Goal: Information Seeking & Learning: Learn about a topic

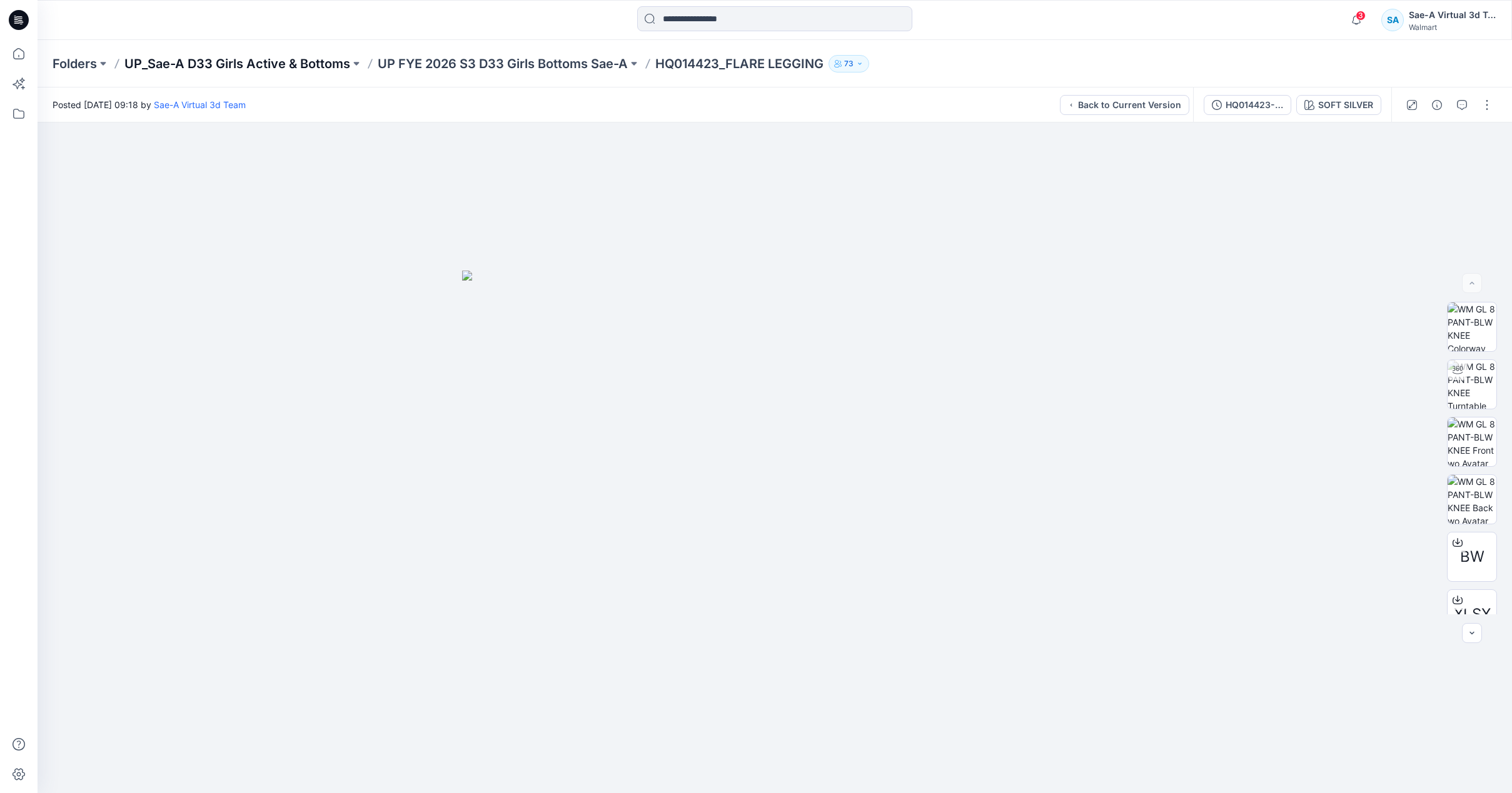
click at [309, 56] on p "UP_Sae-A D33 Girls Active & Bottoms" at bounding box center [237, 63] width 226 height 17
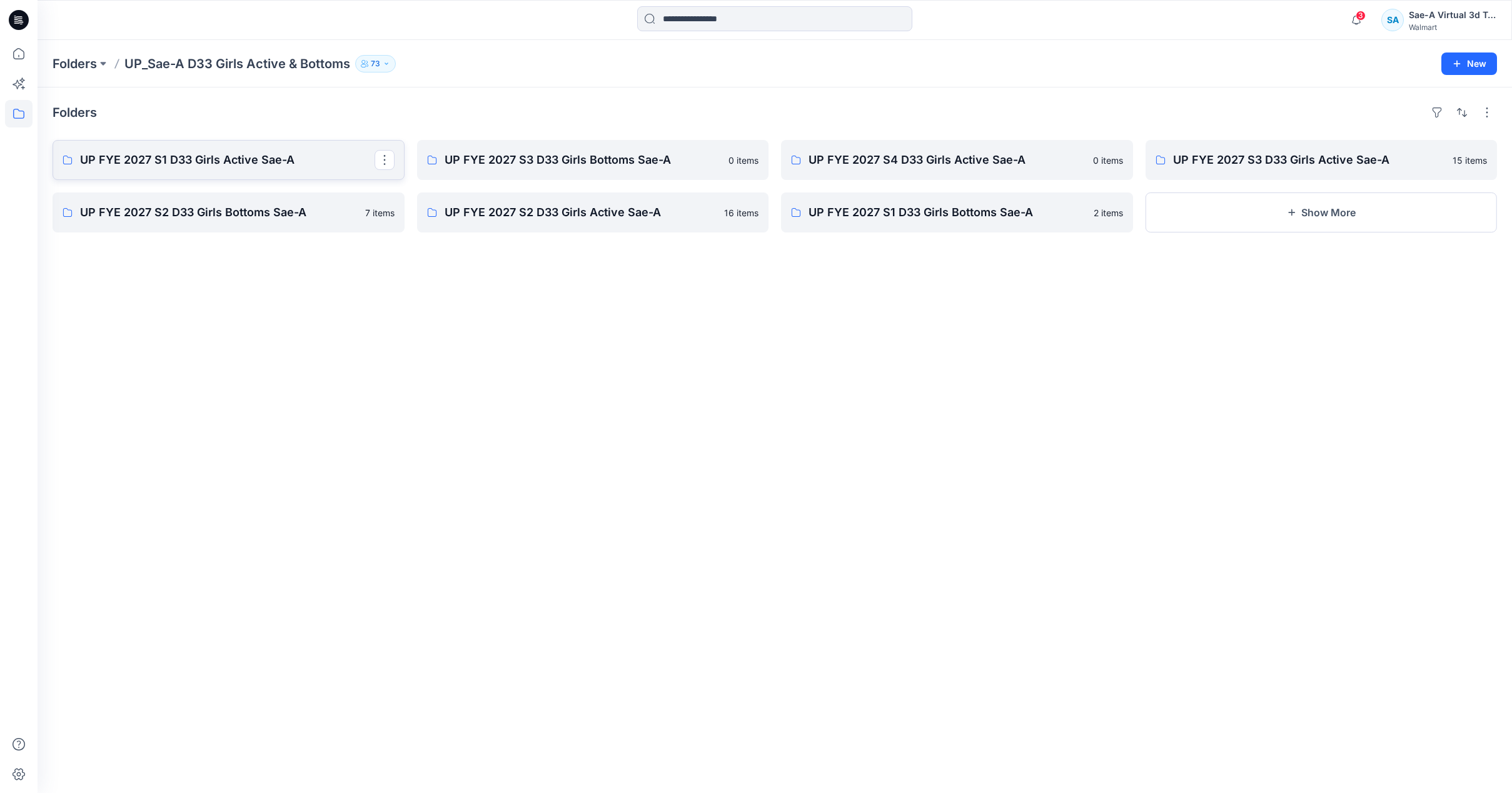
click at [226, 161] on p "UP FYE 2027 S1 D33 Girls Active Sae-A" at bounding box center [227, 159] width 294 height 17
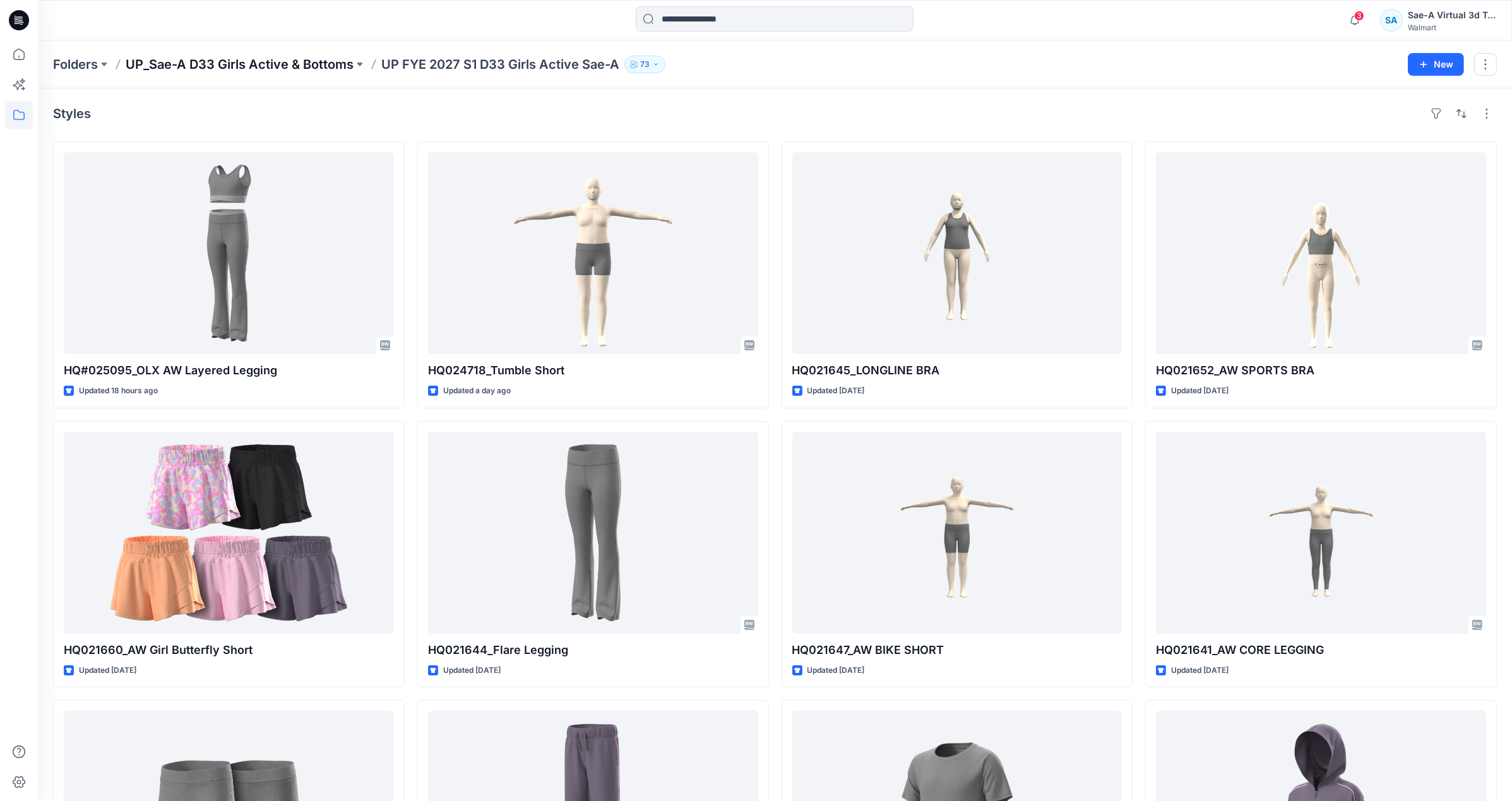
click at [319, 65] on p "UP_Sae-A D33 Girls Active & Bottoms" at bounding box center [240, 64] width 228 height 17
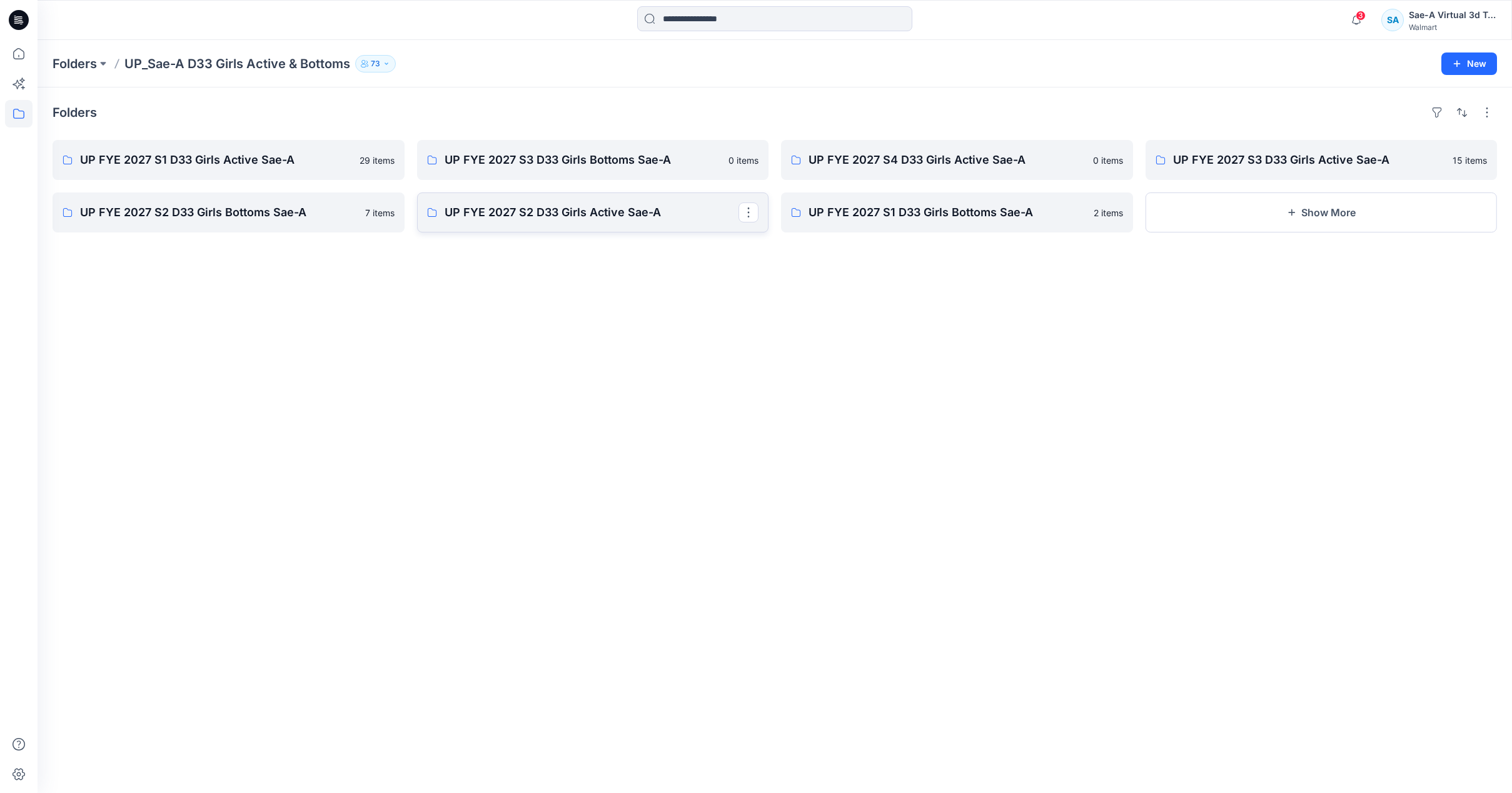
click at [521, 217] on p "UP FYE 2027 S2 D33 Girls Active Sae-A" at bounding box center [592, 212] width 294 height 17
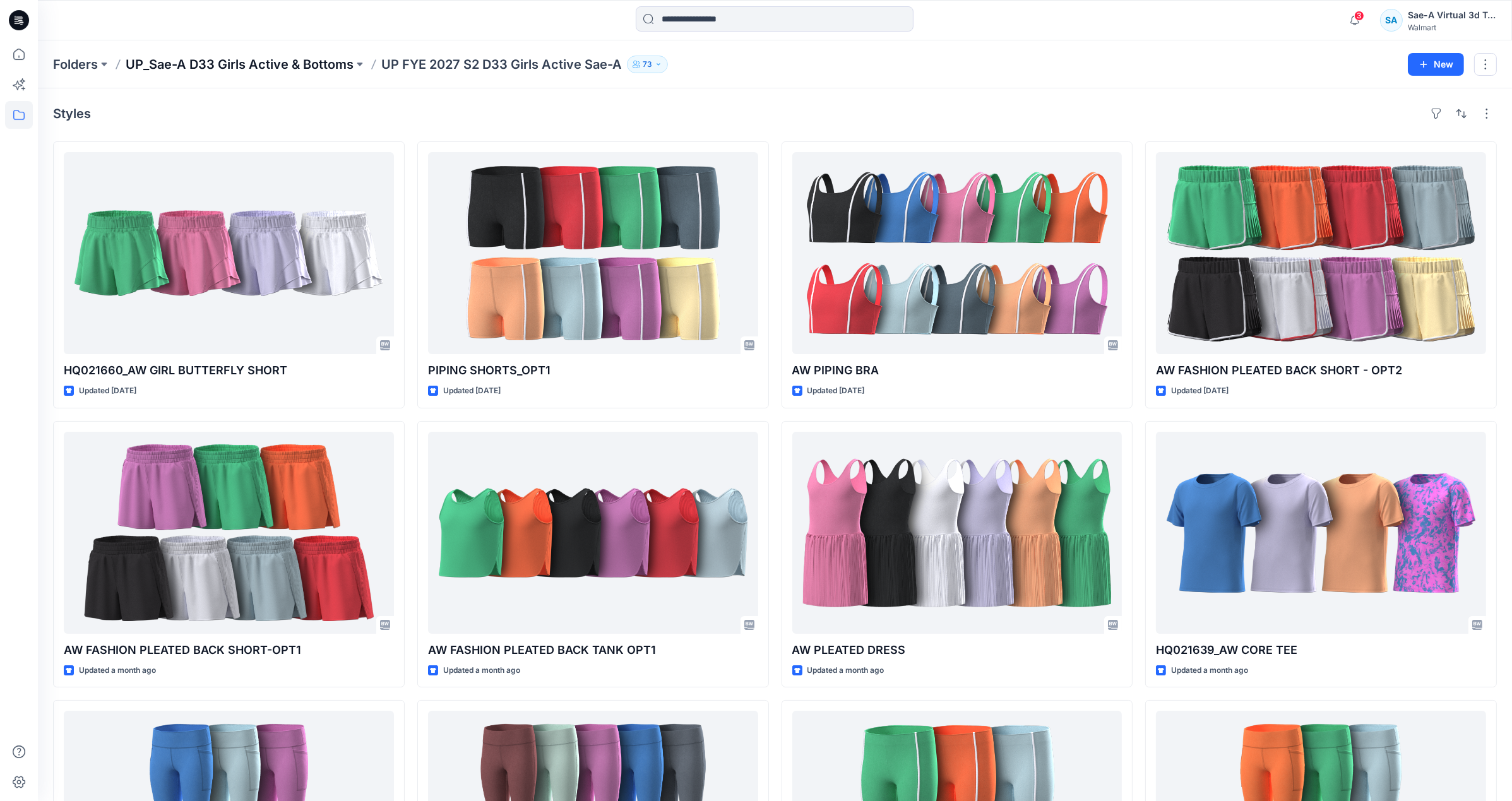
click at [325, 56] on p "UP_Sae-A D33 Girls Active & Bottoms" at bounding box center [240, 64] width 228 height 17
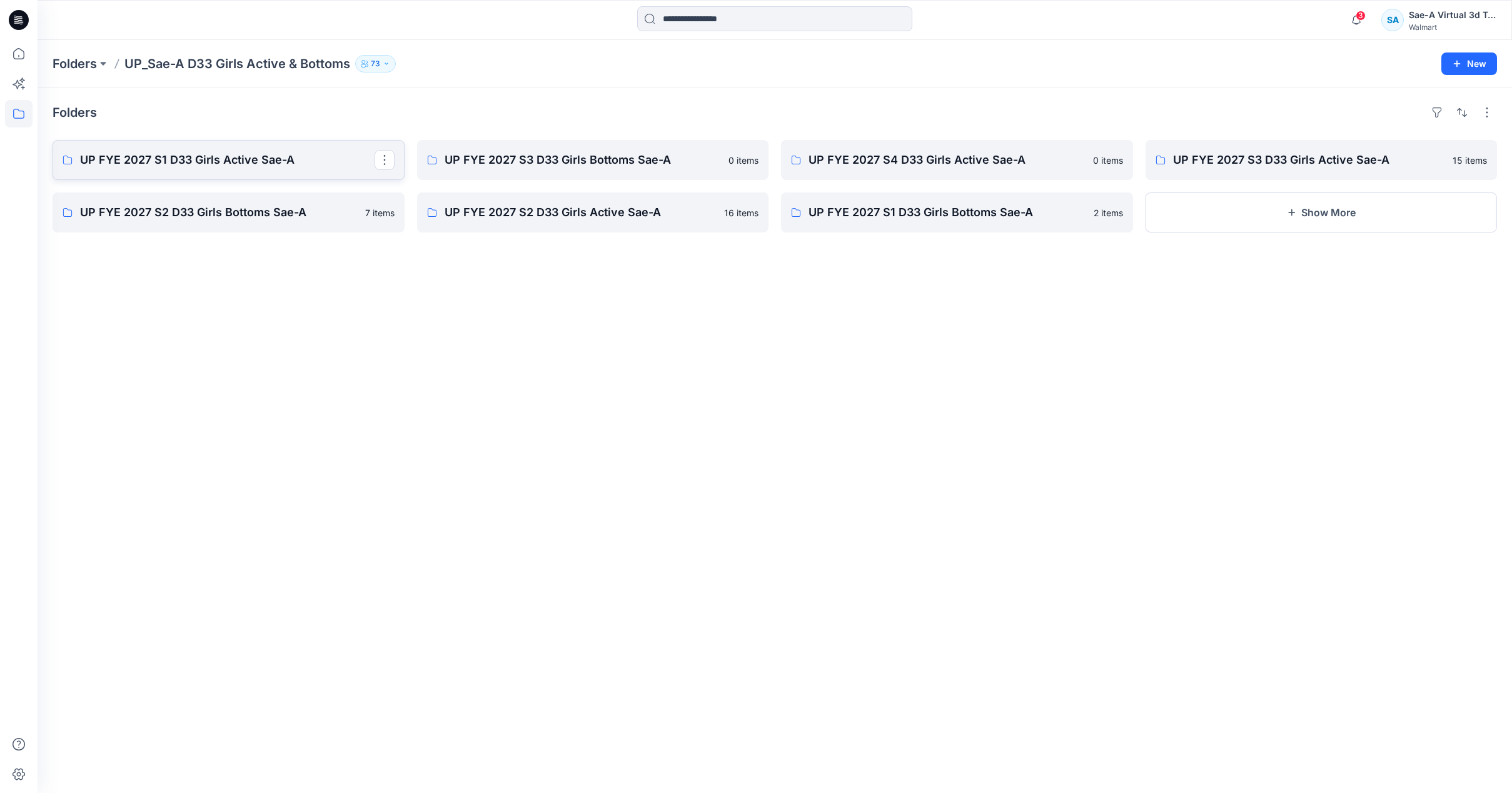
click at [262, 159] on p "UP FYE 2027 S1 D33 Girls Active Sae-A" at bounding box center [227, 159] width 294 height 17
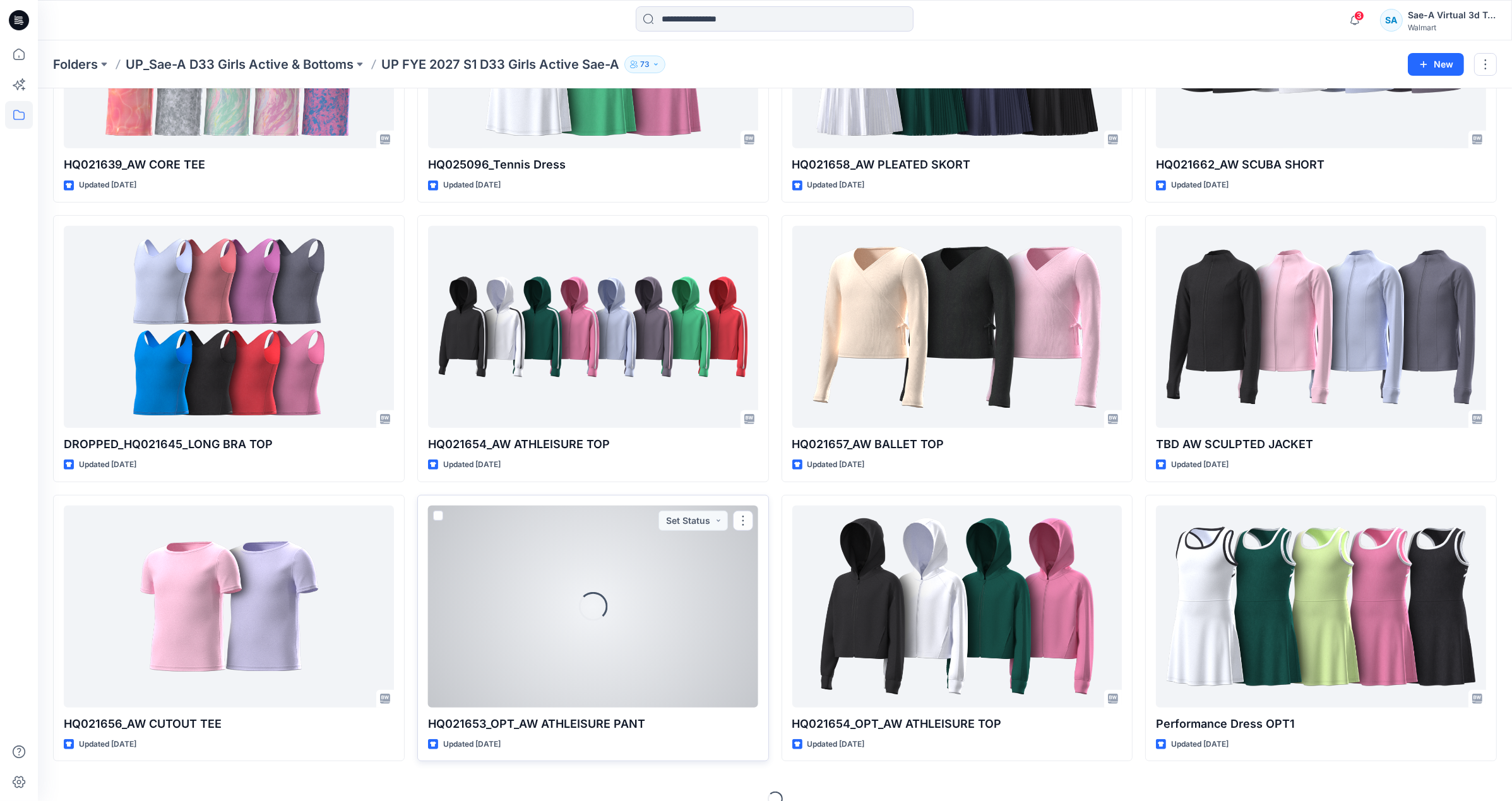
scroll to position [1065, 0]
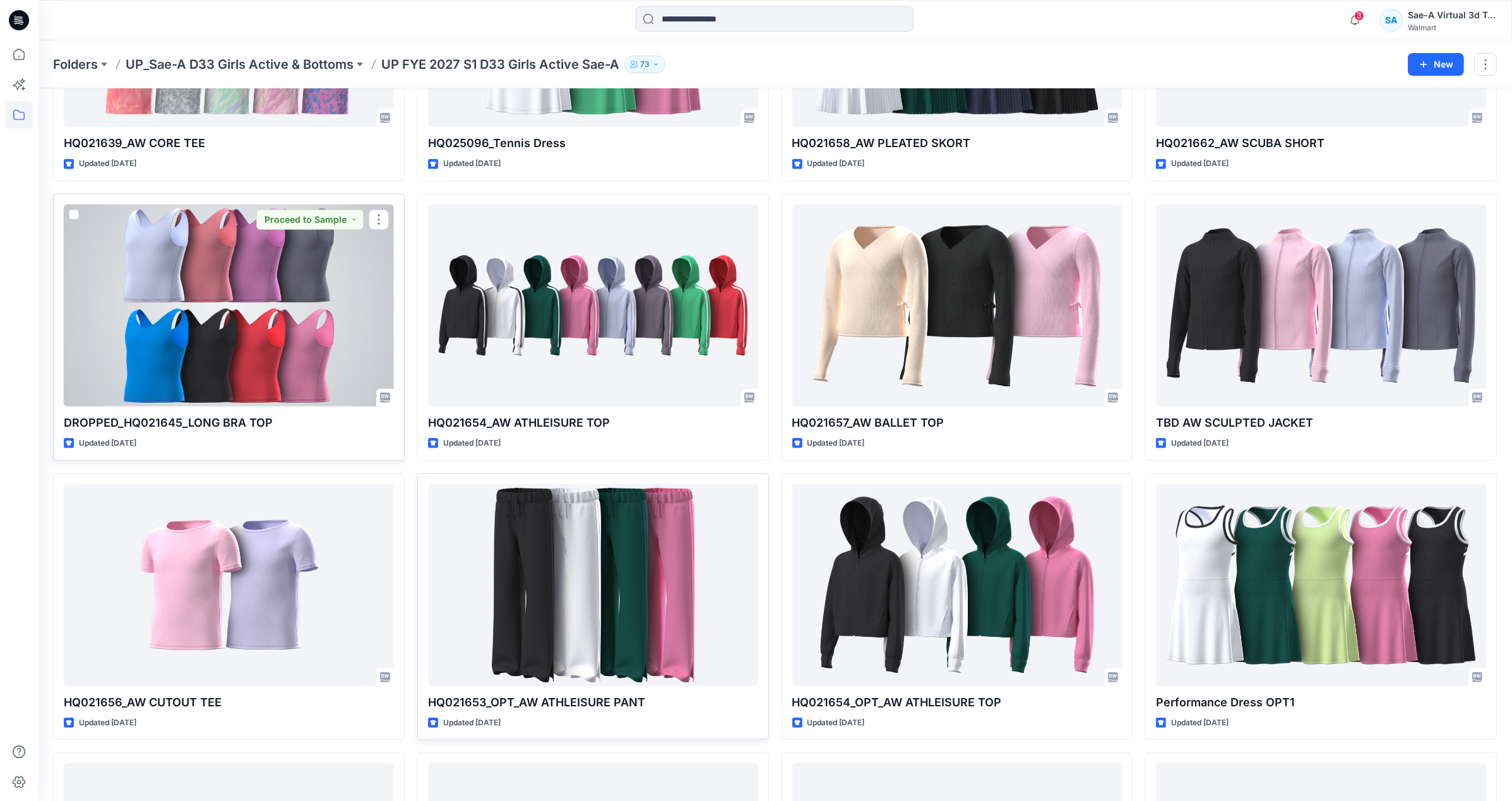
click at [281, 386] on div at bounding box center [229, 305] width 330 height 202
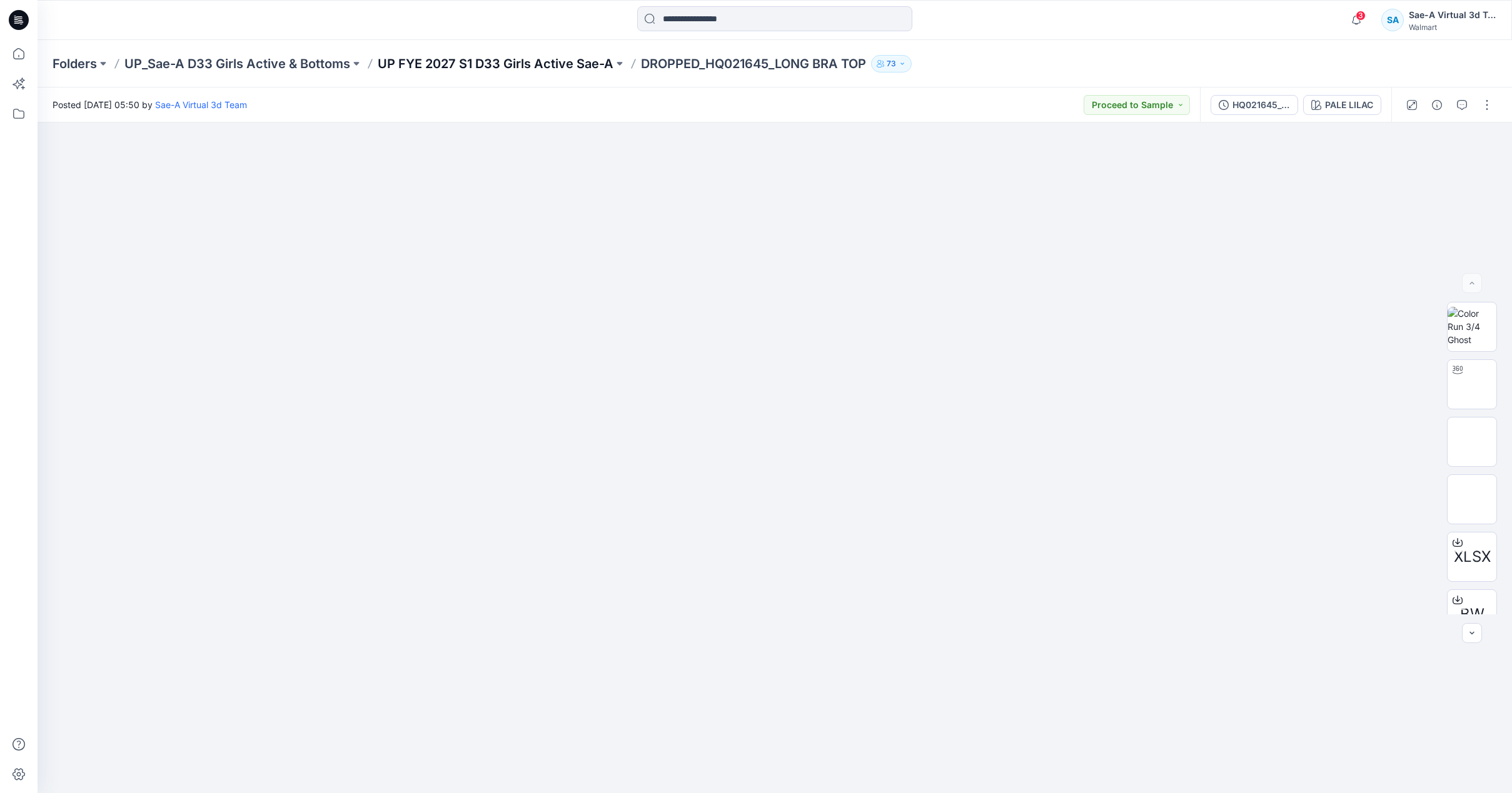
click at [562, 56] on p "UP FYE 2027 S1 D33 Girls Active Sae-A" at bounding box center [495, 63] width 236 height 17
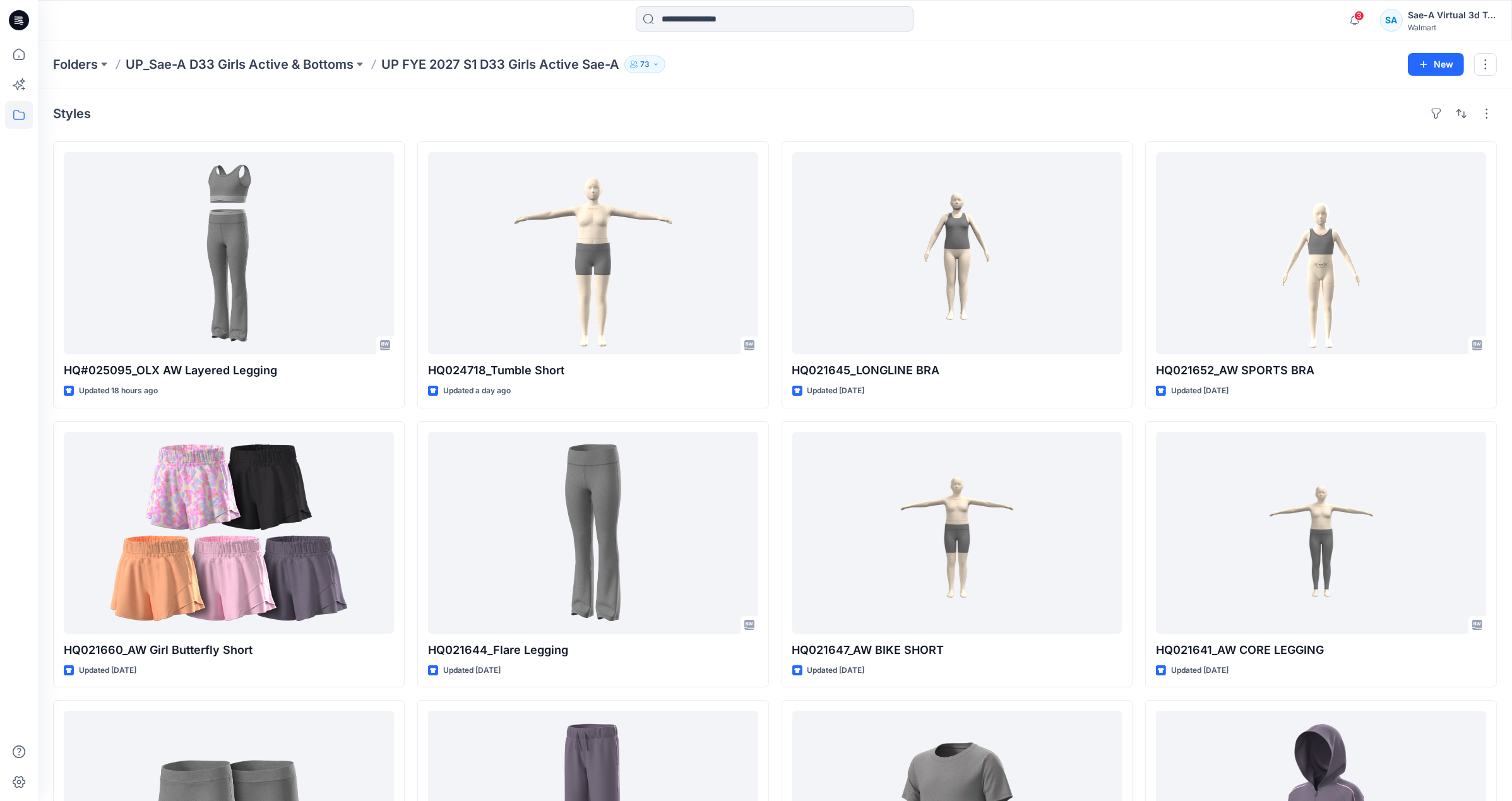
click at [312, 45] on div "Folders UP_Sae-A D33 Girls Active & Bottoms UP FYE 2027 S1 D33 Girls Active Sae…" at bounding box center [775, 64] width 1474 height 48
click at [309, 60] on p "UP_Sae-A D33 Girls Active & Bottoms" at bounding box center [240, 64] width 228 height 17
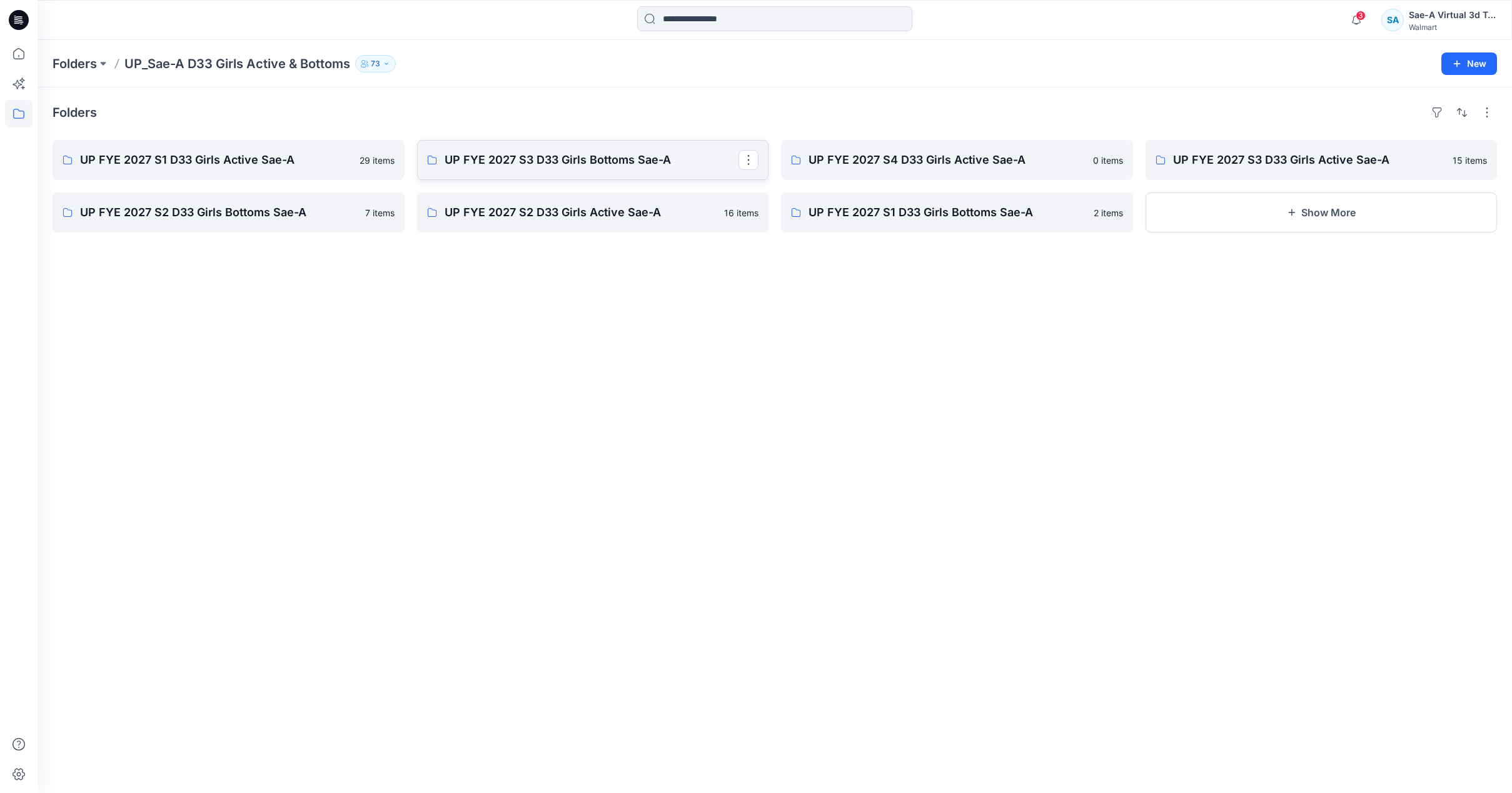
click at [516, 164] on p "UP FYE 2027 S3 D33 Girls Bottoms Sae-A" at bounding box center [592, 159] width 294 height 17
click at [591, 216] on p "UP FYE 2027 S2 D33 Girls Active Sae-A" at bounding box center [592, 212] width 294 height 17
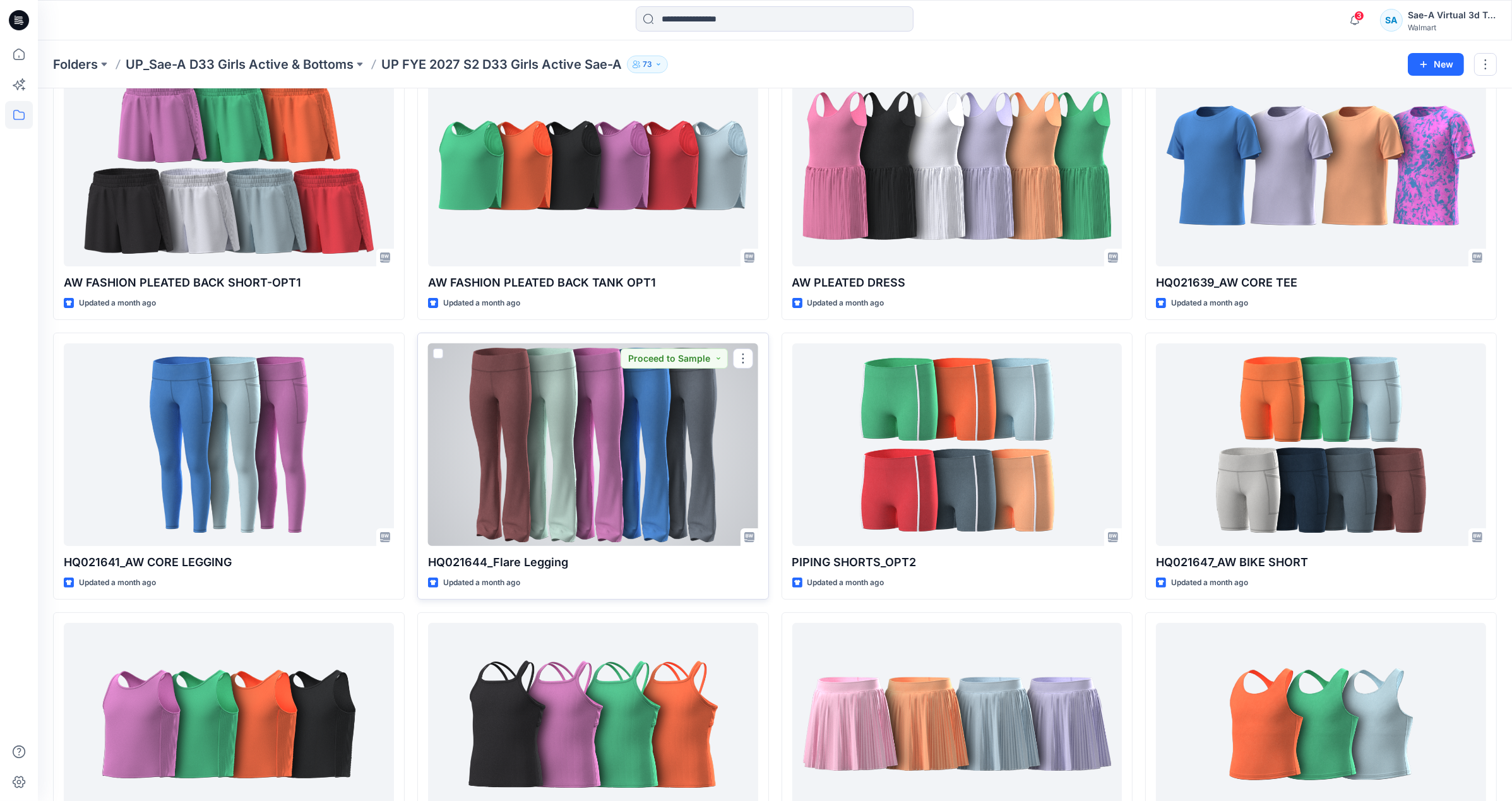
scroll to position [461, 0]
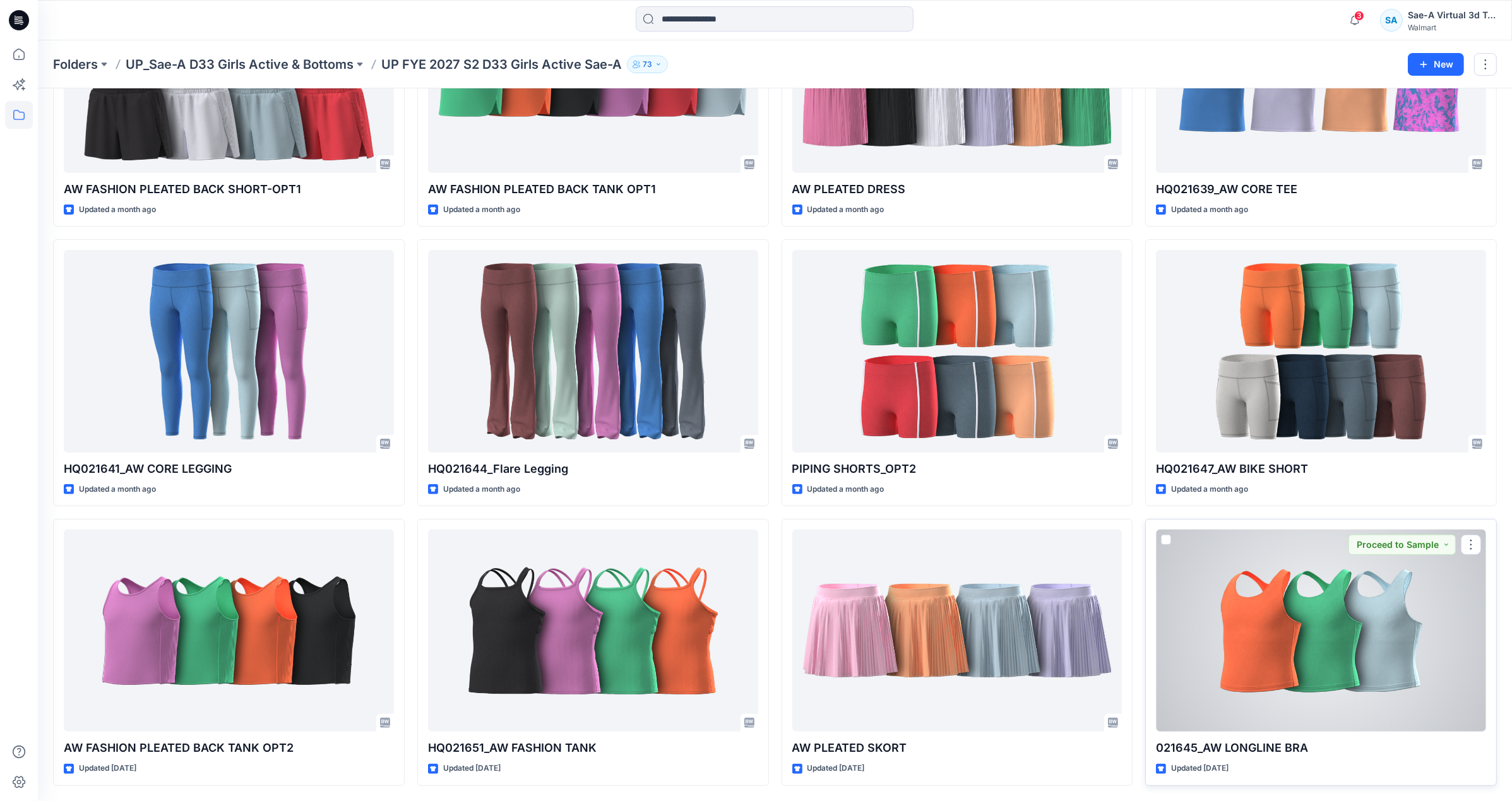
click at [1311, 687] on div at bounding box center [1321, 630] width 330 height 202
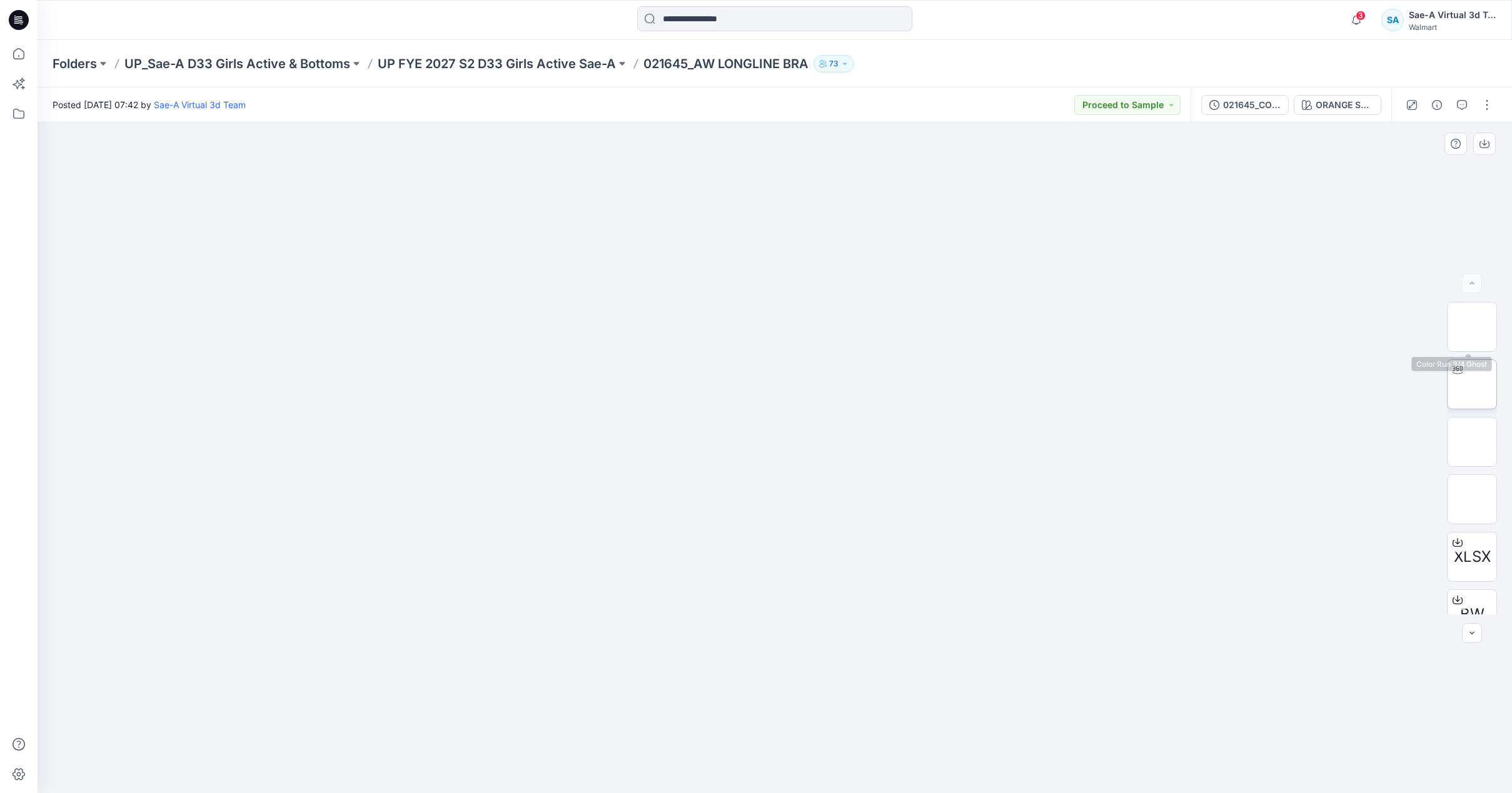
click at [1460, 377] on div at bounding box center [1457, 370] width 20 height 20
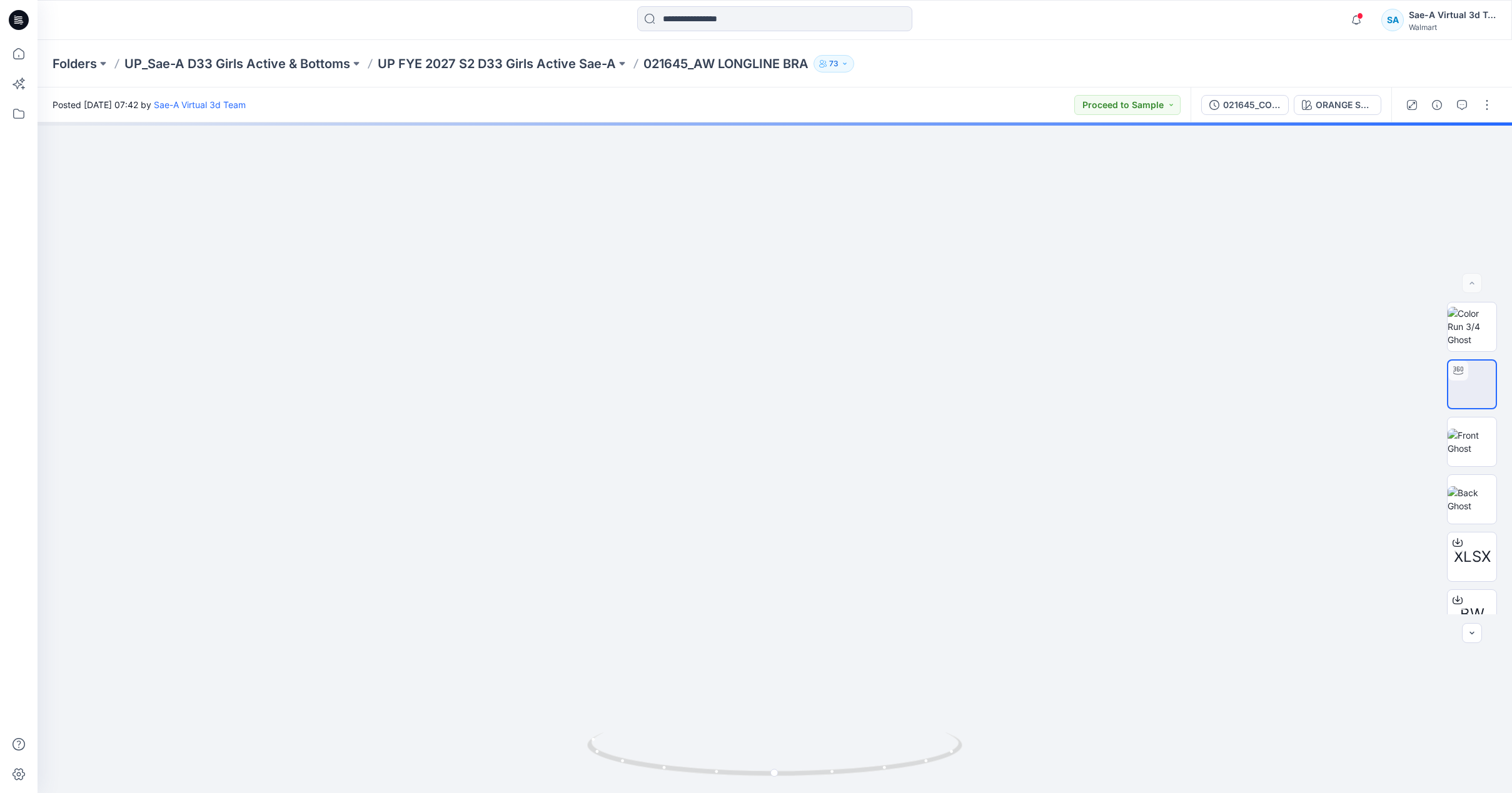
click at [1258, 109] on div "021645_COLORS" at bounding box center [1252, 105] width 58 height 14
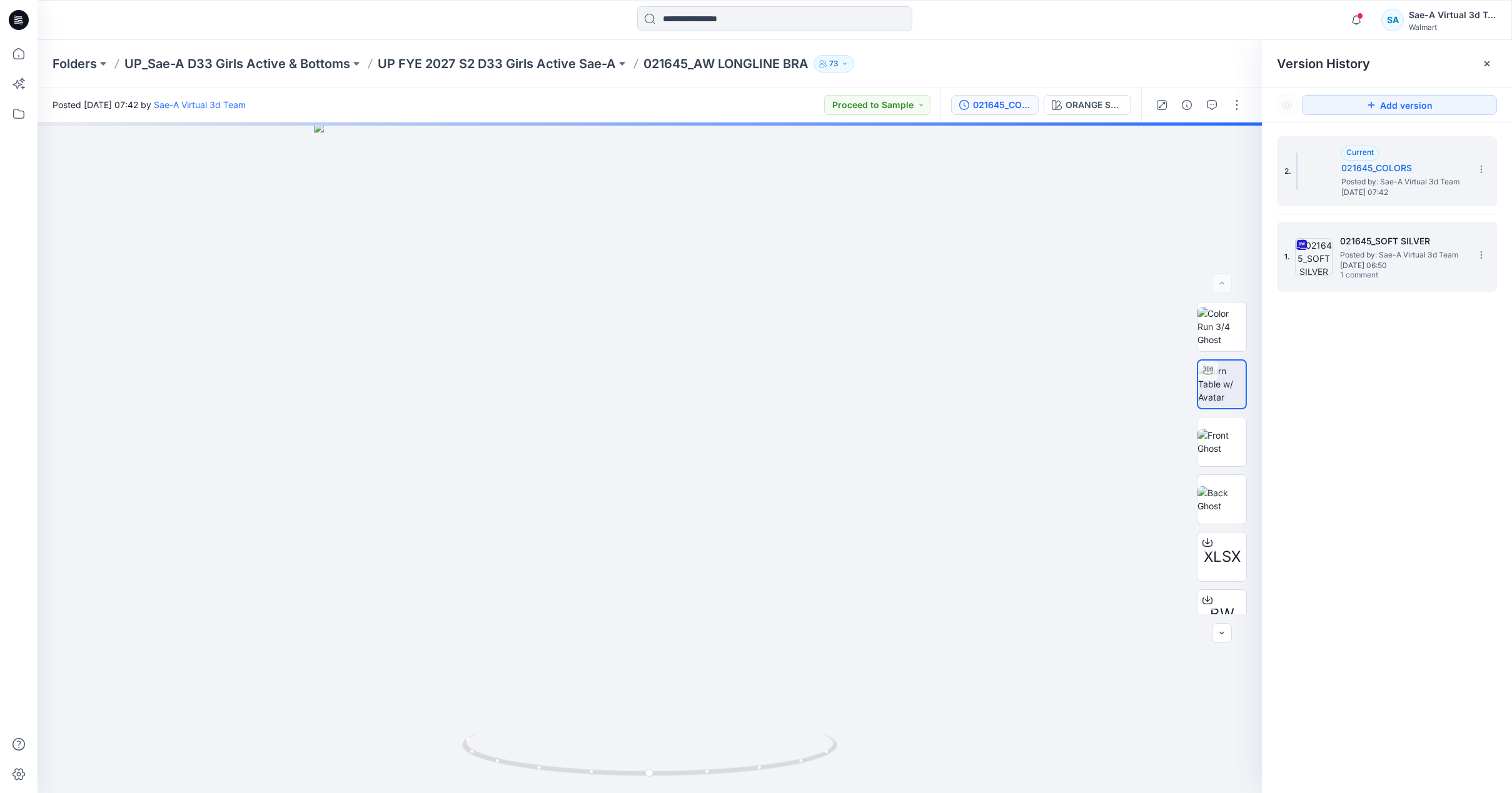
click at [1412, 254] on span "Posted by: Sae-A Virtual 3d Team" at bounding box center [1403, 255] width 125 height 12
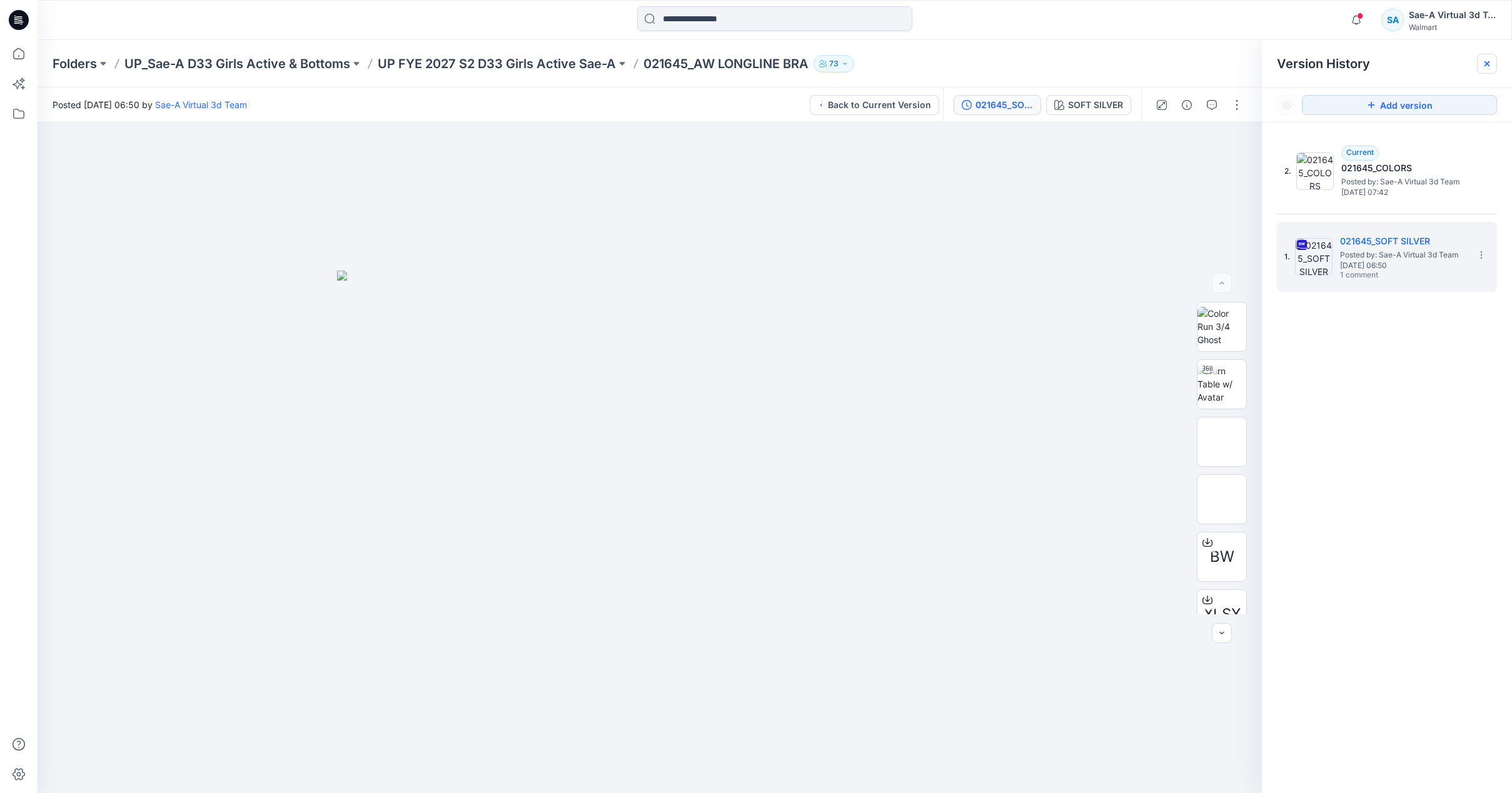
click at [1490, 64] on icon at bounding box center [1487, 63] width 10 height 10
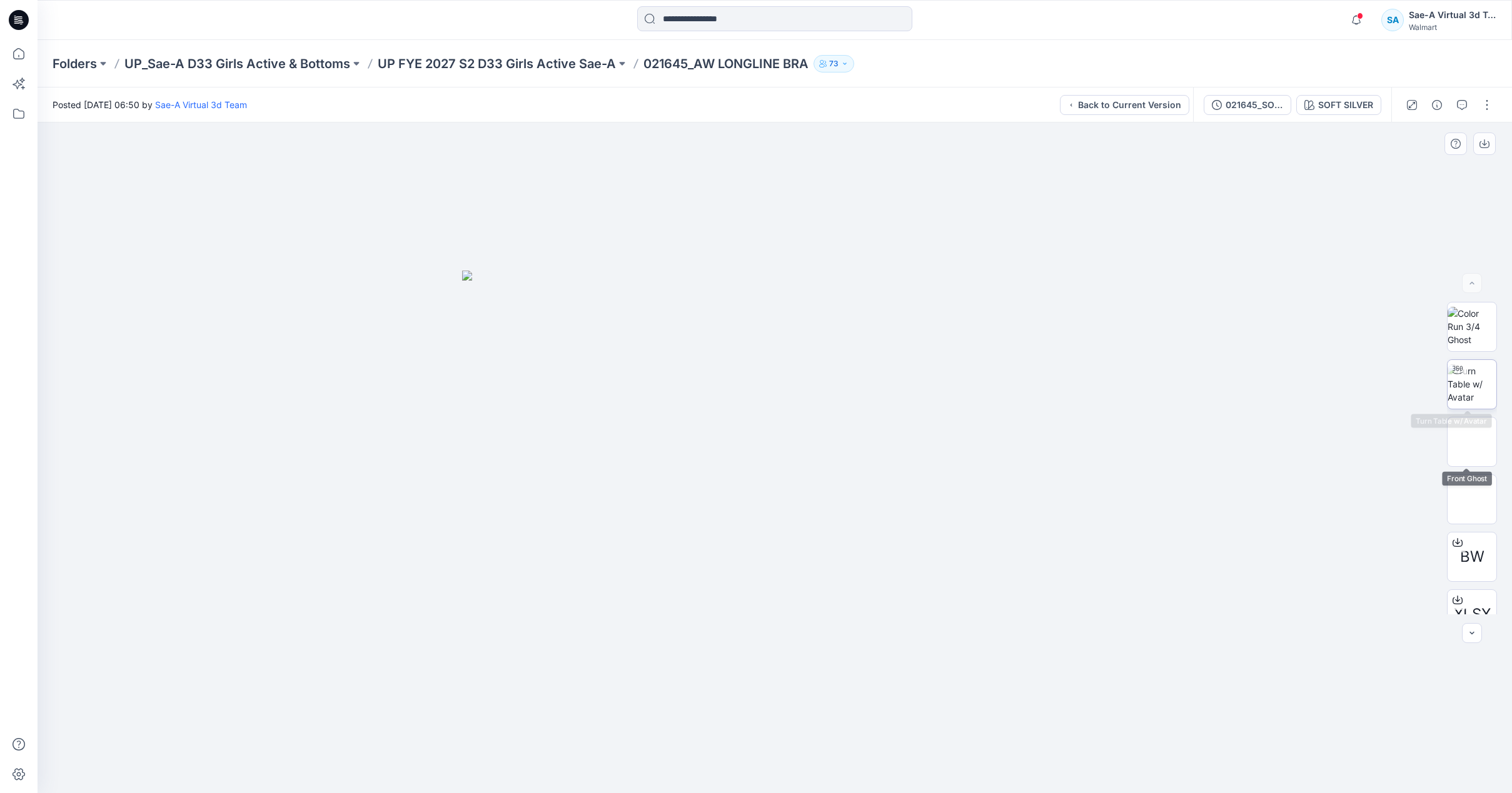
click at [1473, 385] on img at bounding box center [1471, 383] width 49 height 39
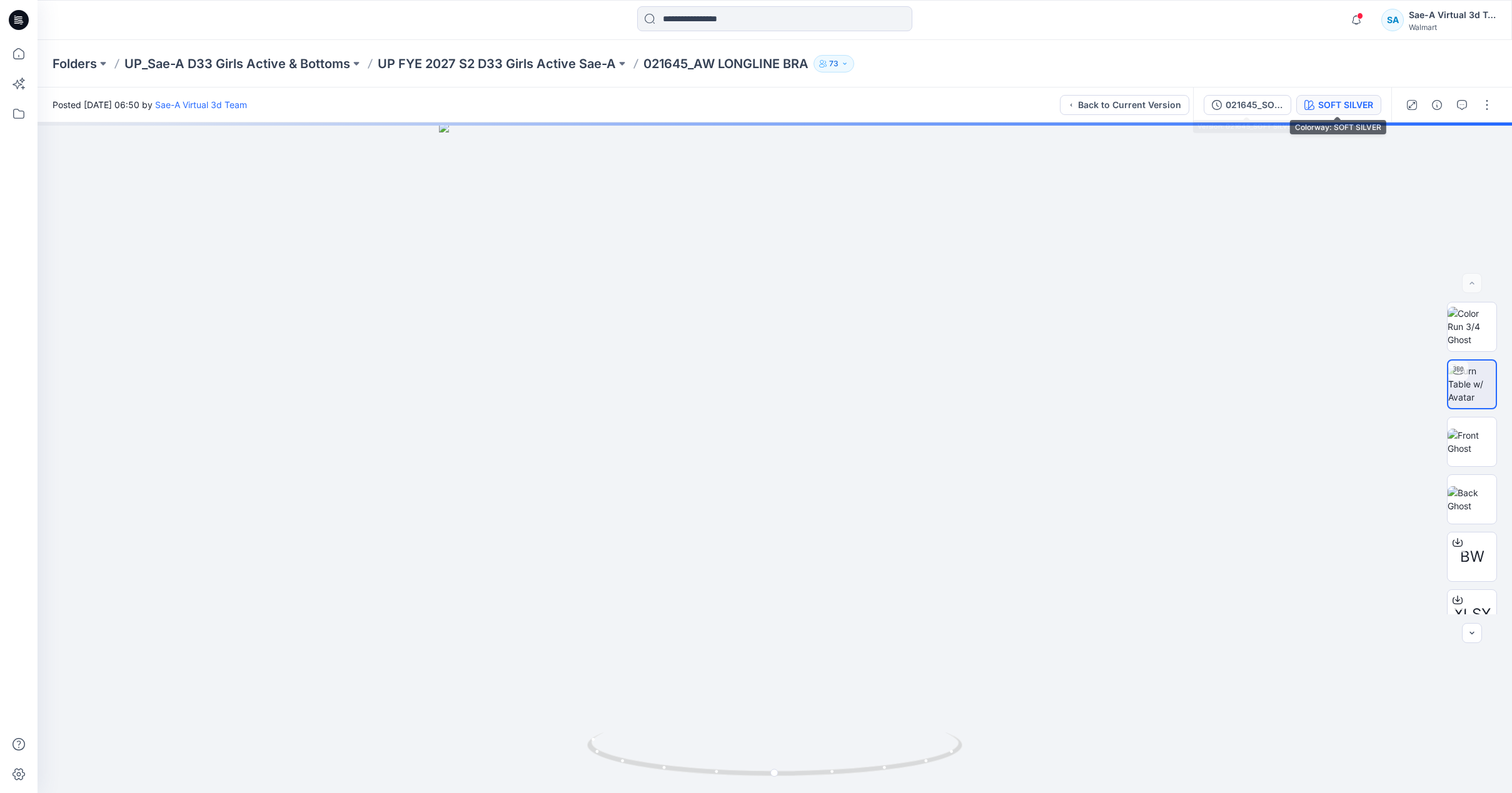
click at [1315, 107] on button "SOFT SILVER" at bounding box center [1339, 104] width 85 height 20
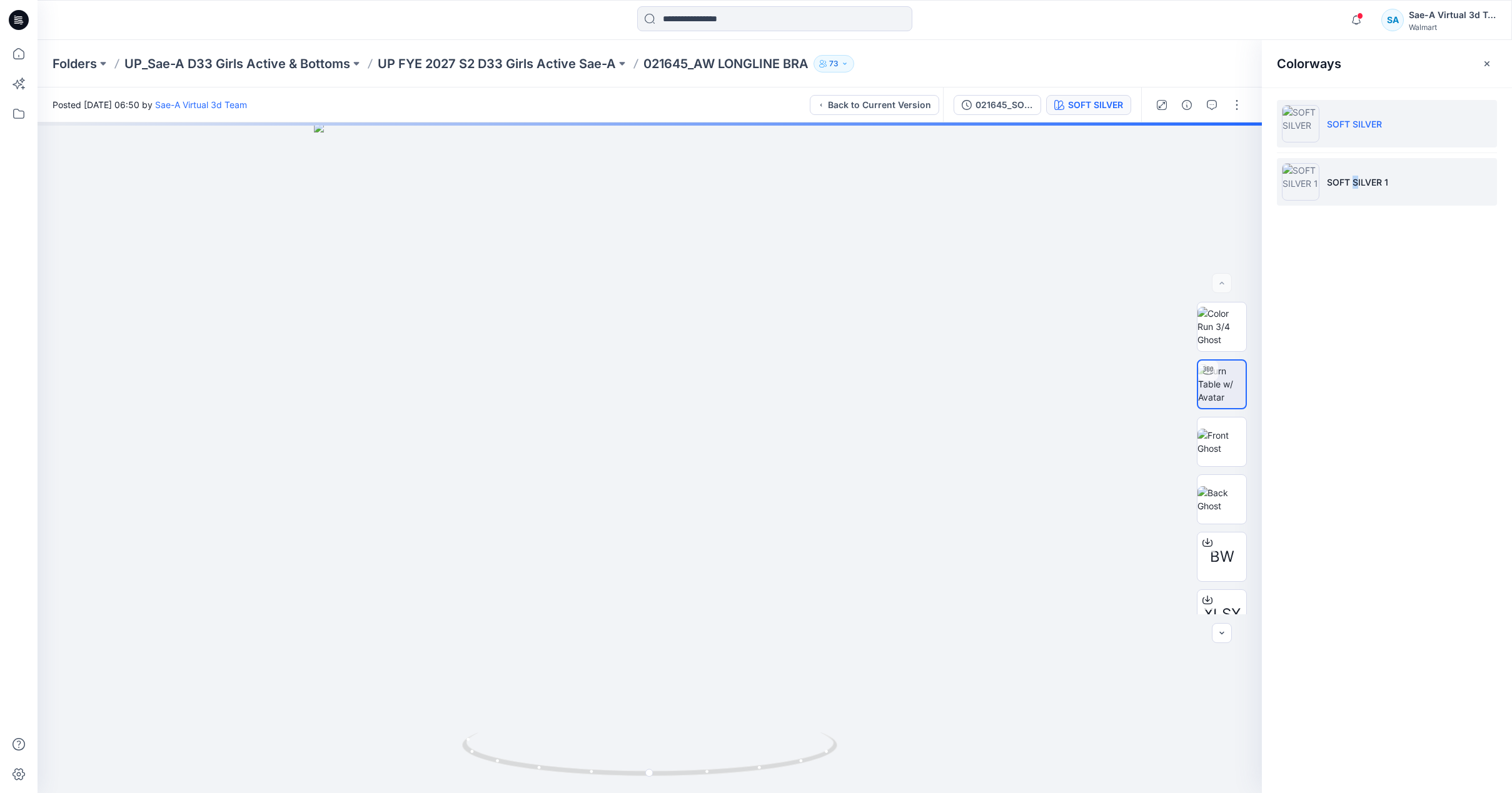
click at [1359, 179] on p "SOFT SILVER 1" at bounding box center [1357, 182] width 61 height 13
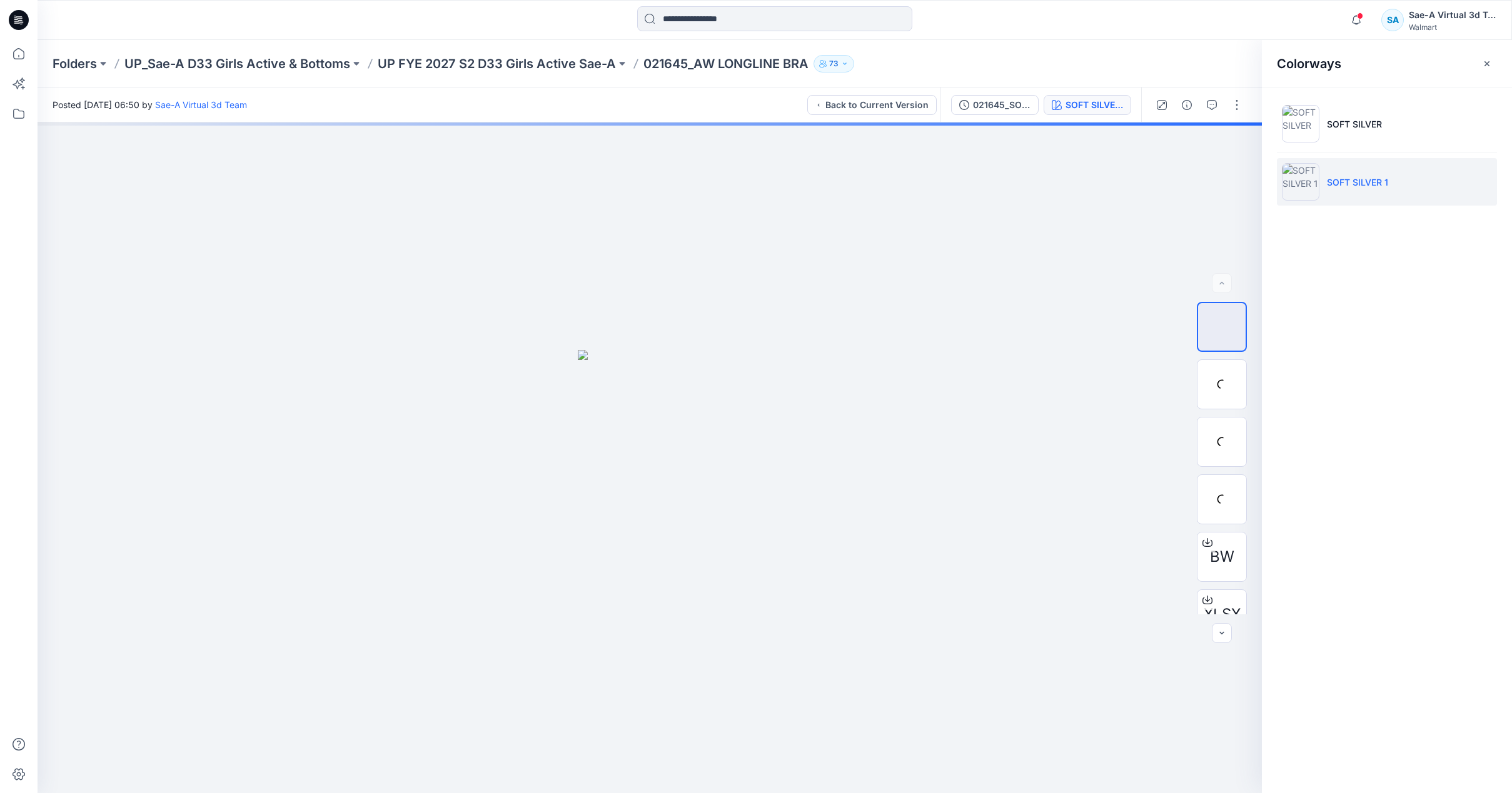
click at [1411, 192] on li "SOFT SILVER 1" at bounding box center [1387, 181] width 220 height 47
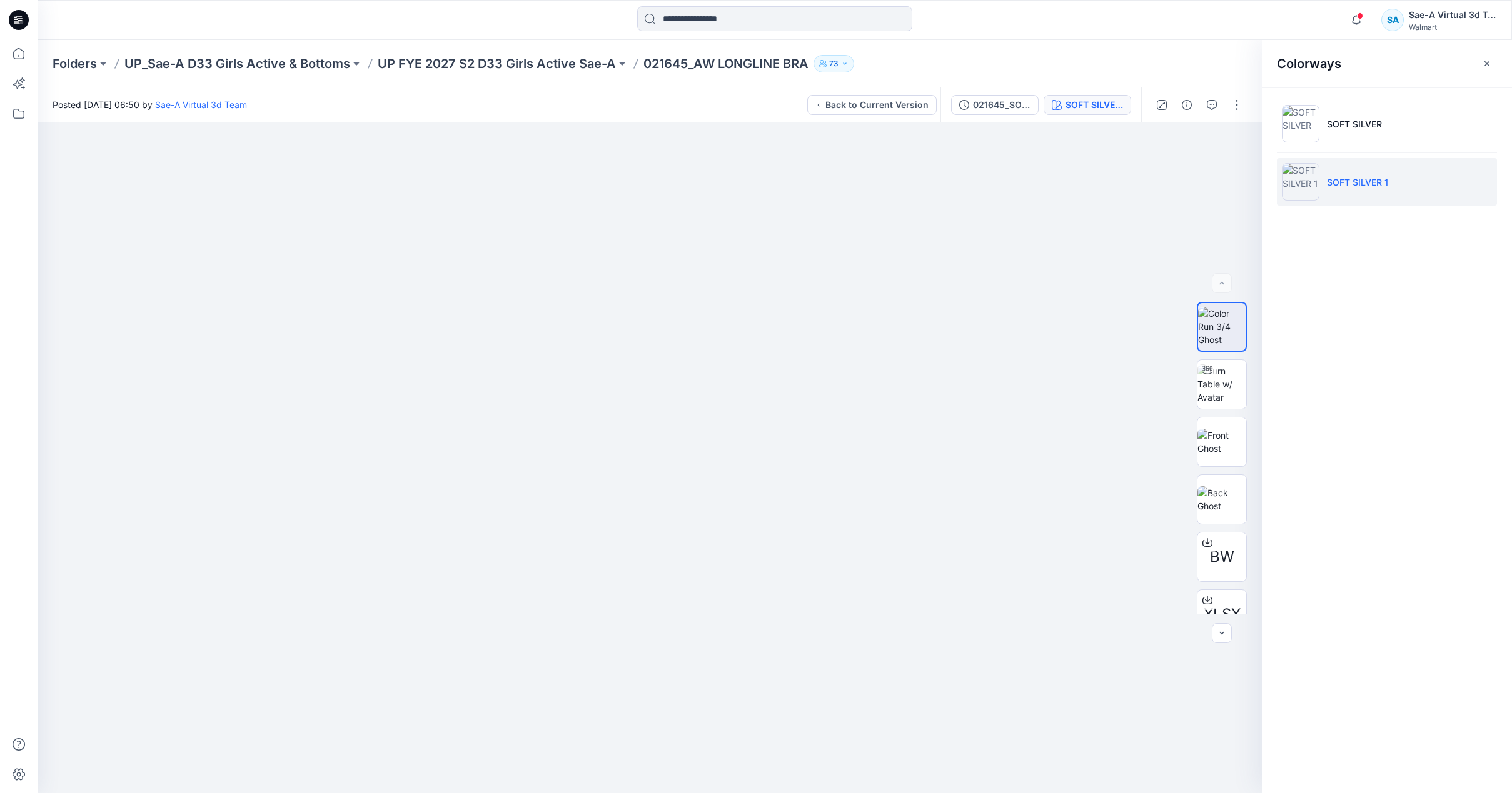
click at [1143, 51] on div "Folders UP_Sae-A D33 Girls Active & Bottoms UP FYE 2027 S2 D33 Girls Active Sae…" at bounding box center [775, 63] width 1474 height 47
click at [1229, 383] on img at bounding box center [1221, 383] width 49 height 39
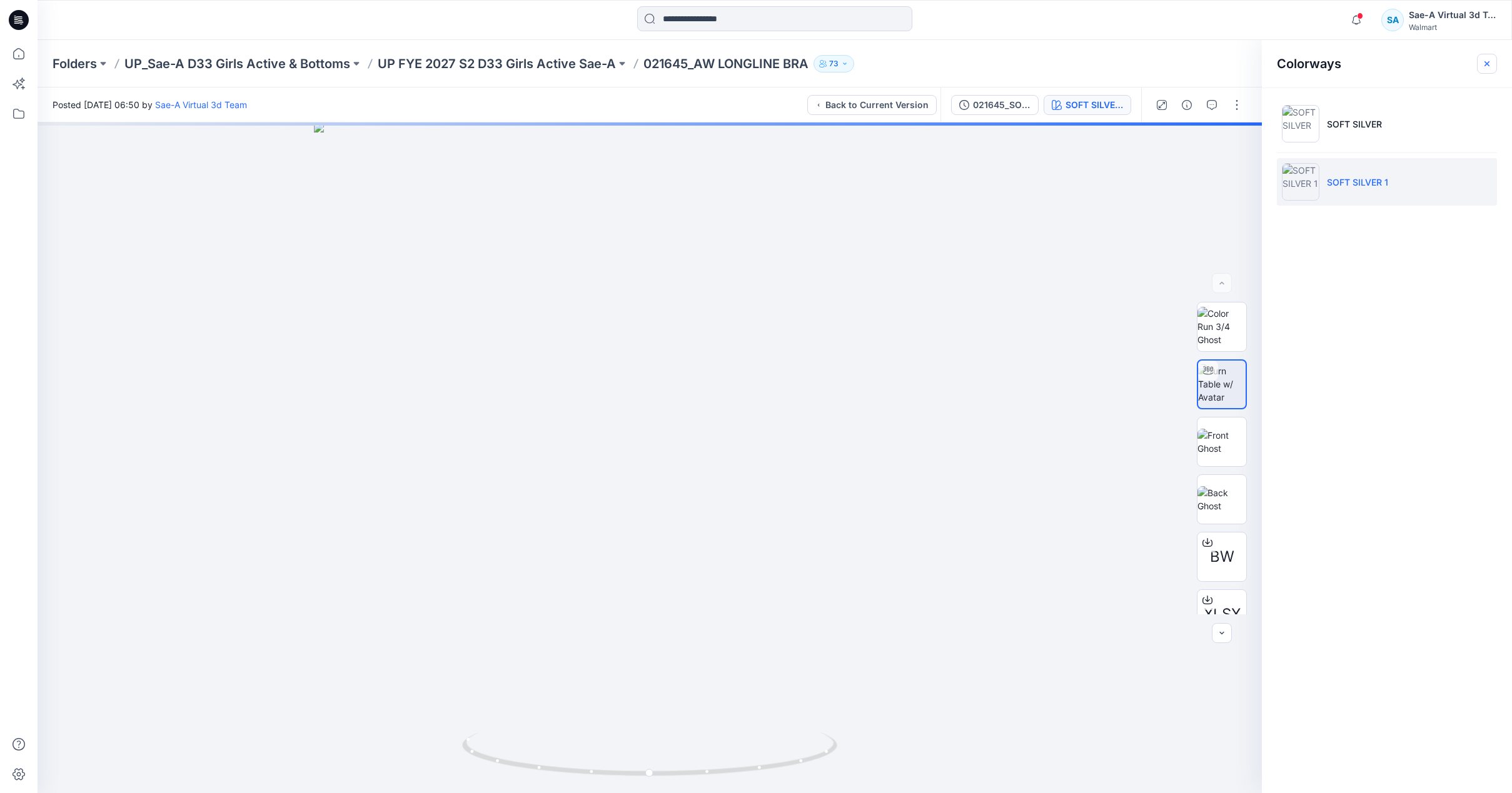
click at [1477, 66] on button "button" at bounding box center [1487, 63] width 20 height 20
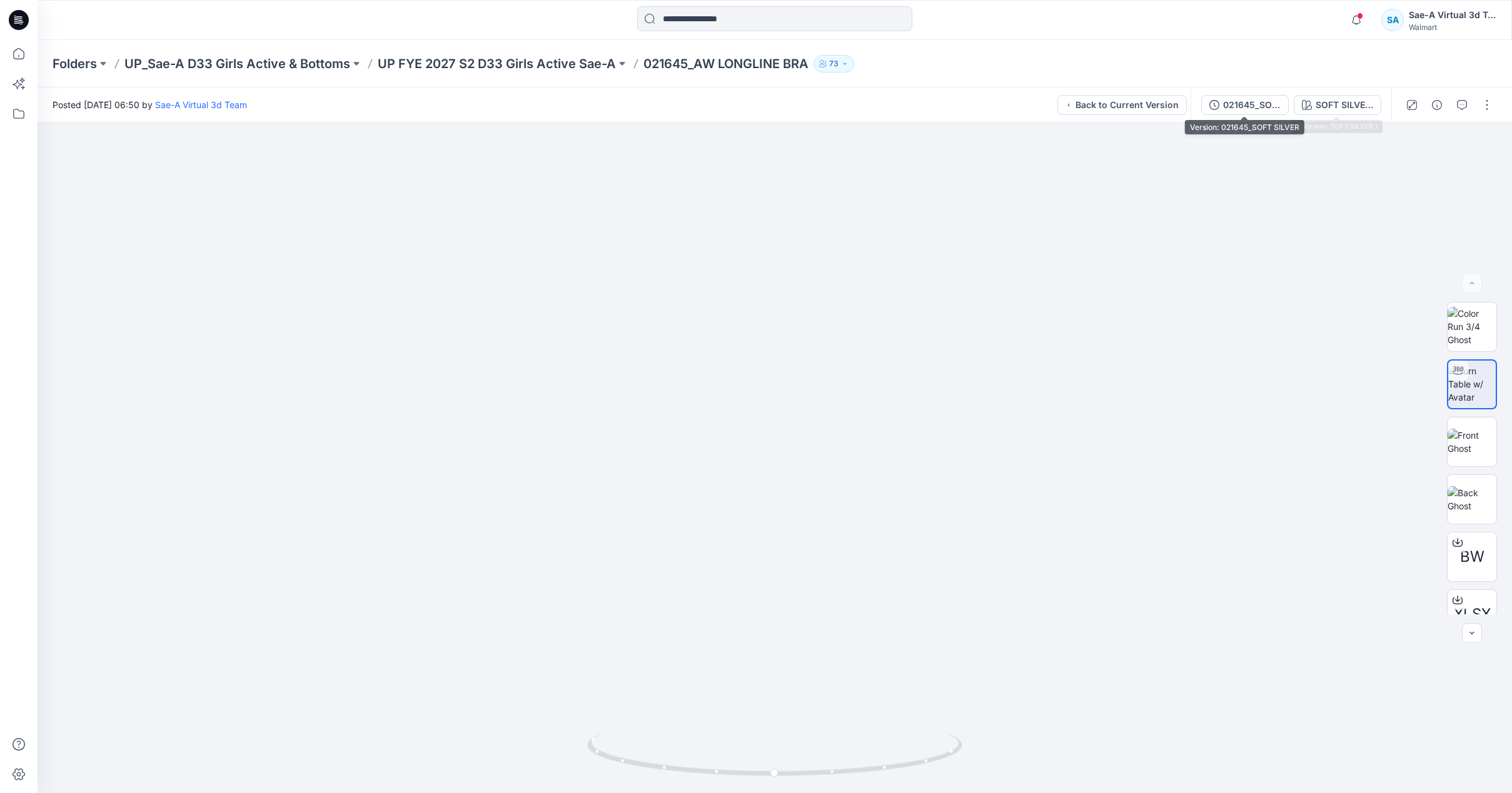
click at [1266, 107] on div "021645_SOFT SILVER" at bounding box center [1252, 105] width 58 height 14
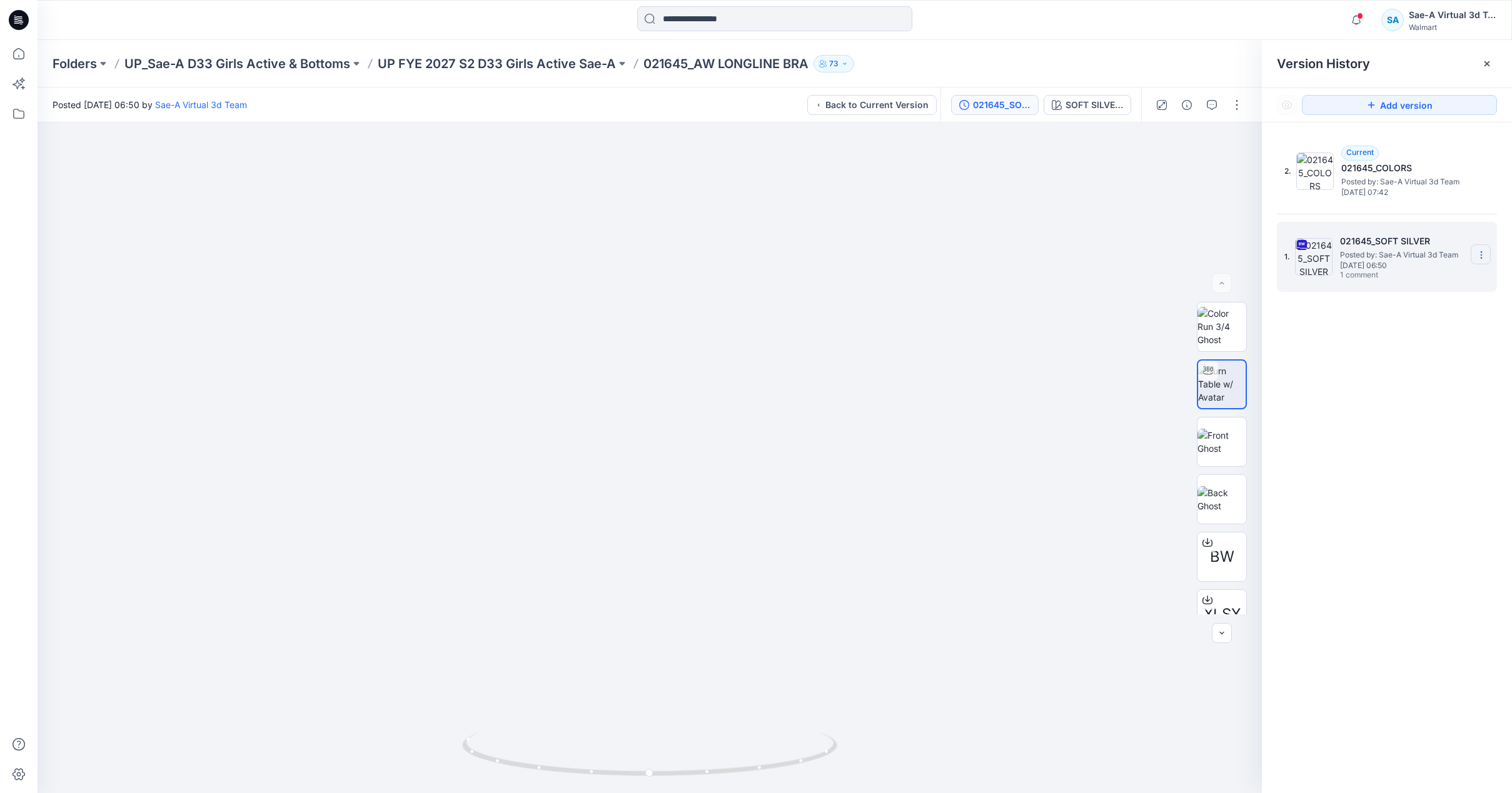
click at [1484, 252] on icon at bounding box center [1481, 255] width 10 height 10
click at [1423, 306] on span "Restore Version" at bounding box center [1397, 305] width 63 height 15
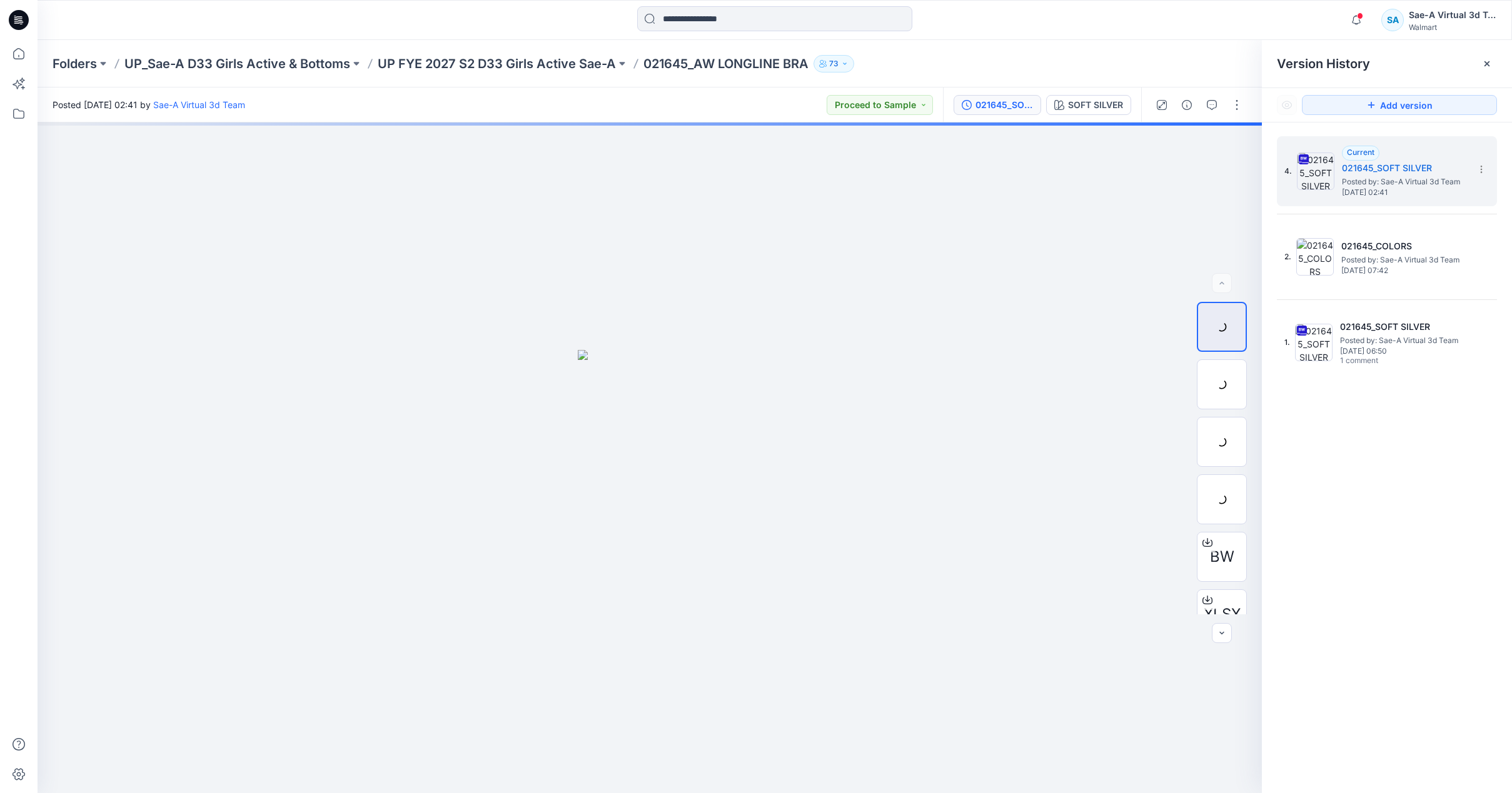
drag, startPoint x: 1487, startPoint y: 62, endPoint x: 1488, endPoint y: 72, distance: 10.0
click at [1487, 62] on icon at bounding box center [1487, 63] width 10 height 10
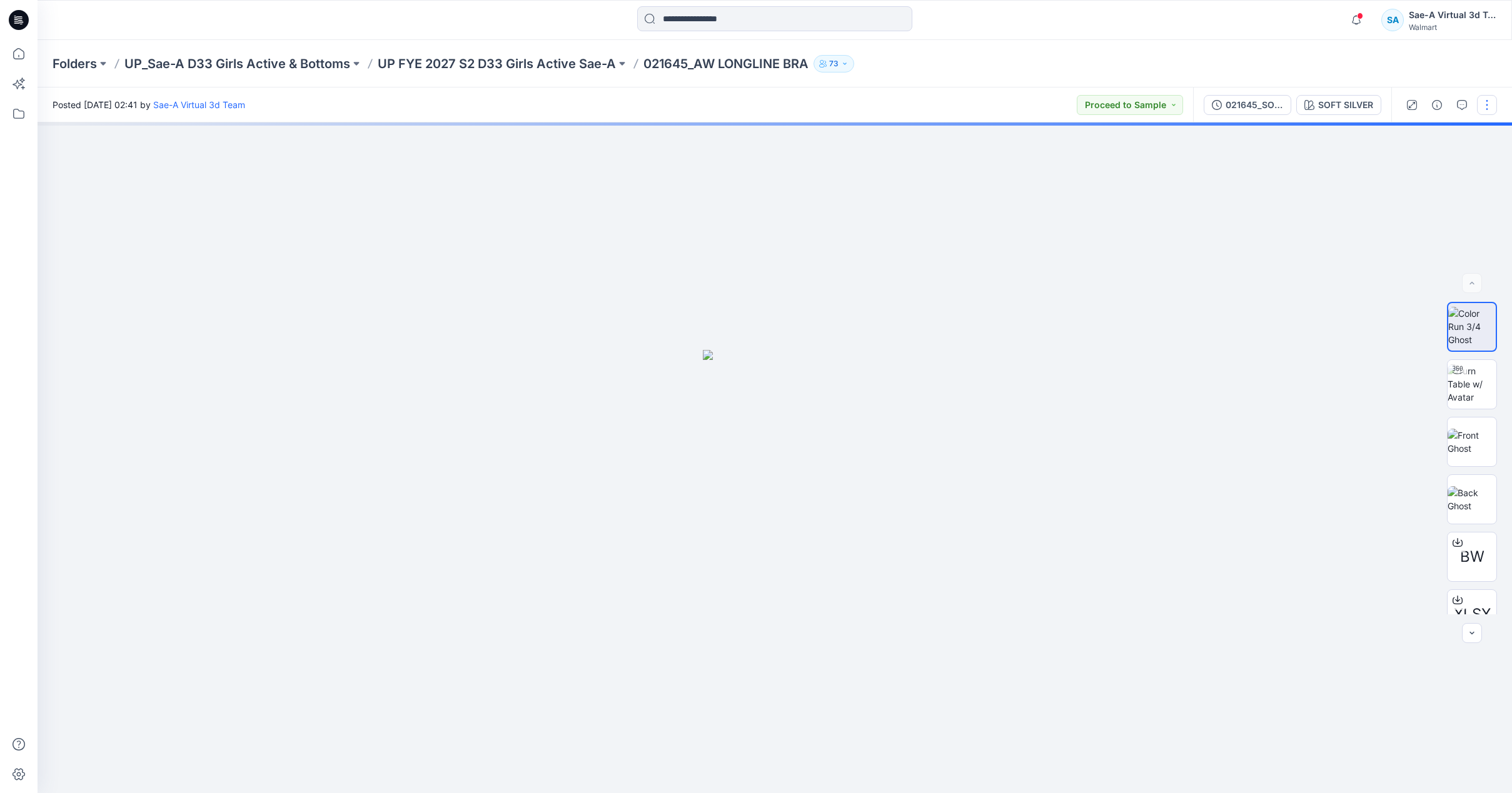
click at [1483, 104] on button "button" at bounding box center [1487, 104] width 20 height 20
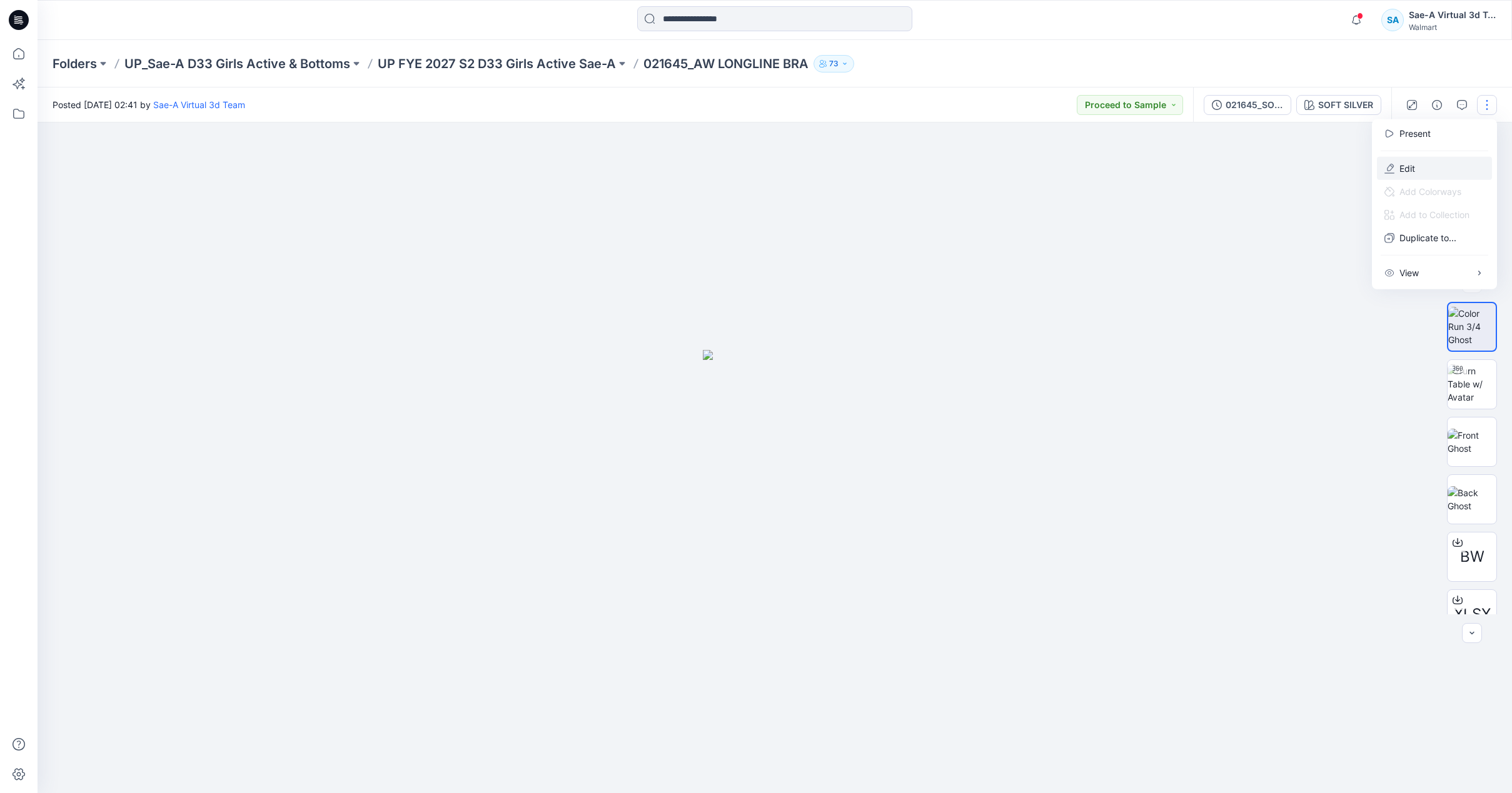
click at [1412, 170] on p "Edit" at bounding box center [1407, 168] width 16 height 13
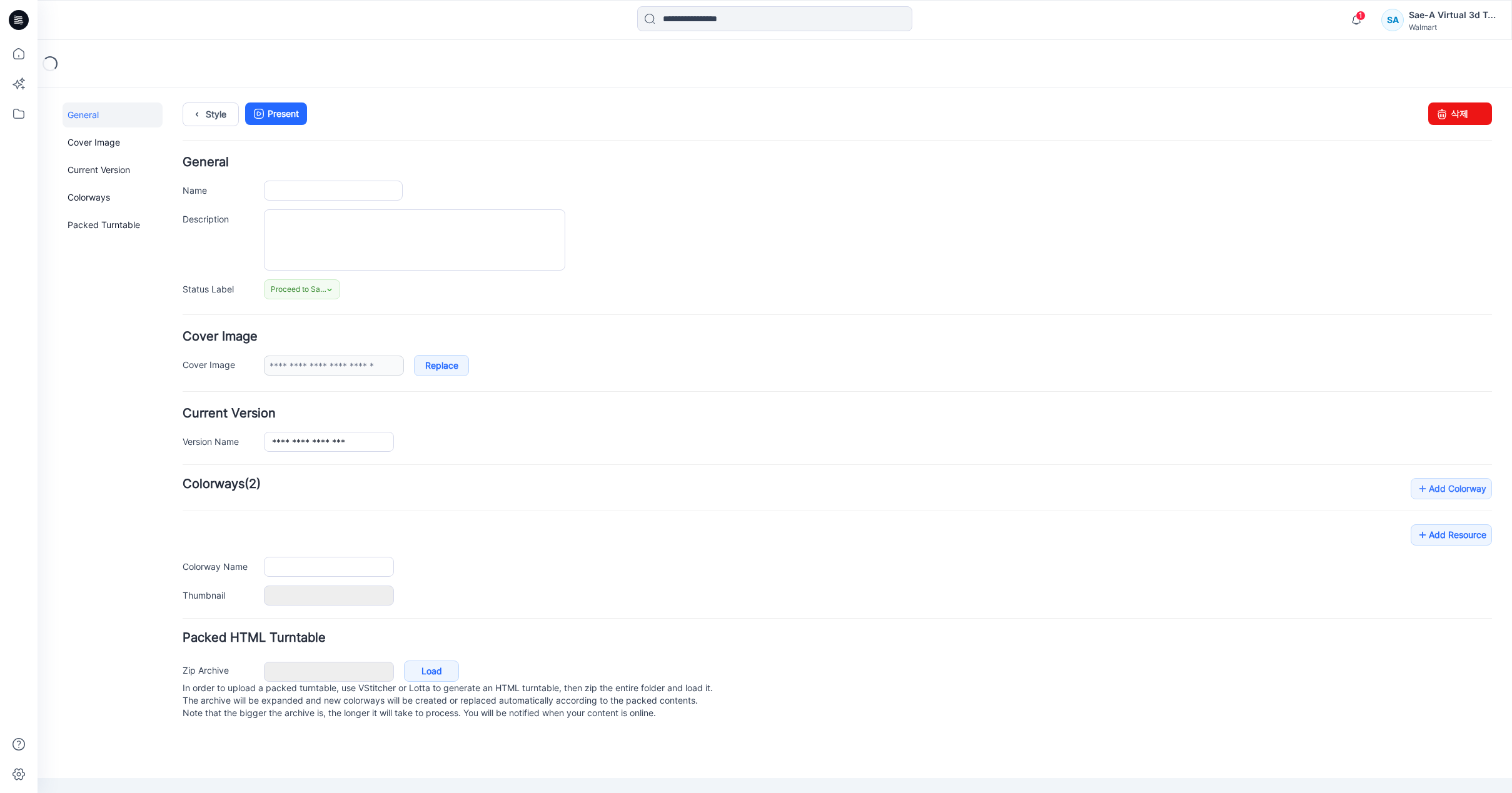
type input "**********"
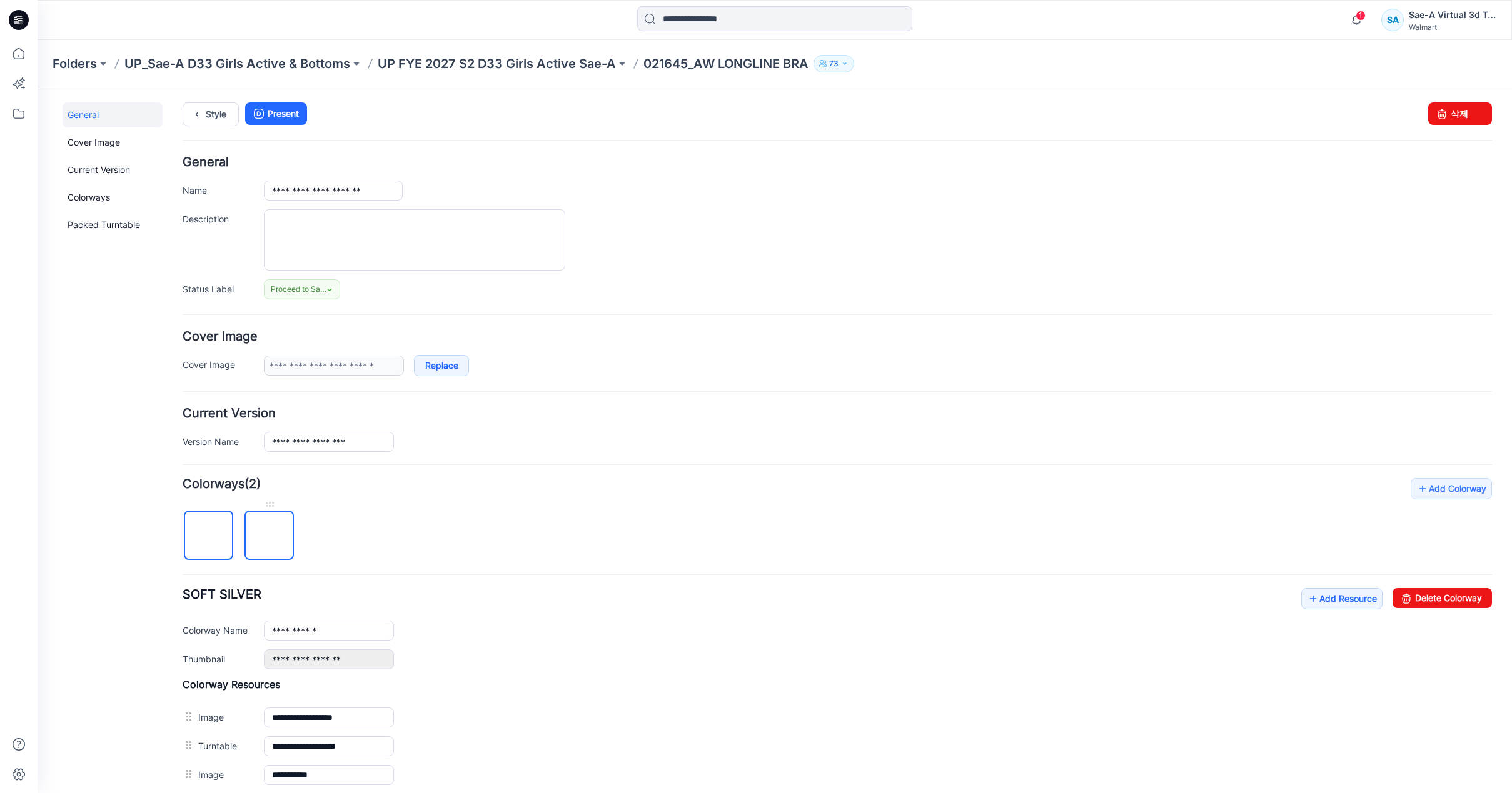
click at [270, 536] on img at bounding box center [270, 536] width 0 height 0
click at [1428, 603] on link "Delete Colorway" at bounding box center [1442, 598] width 100 height 20
type input "**********"
click at [209, 110] on link "Style" at bounding box center [211, 114] width 56 height 24
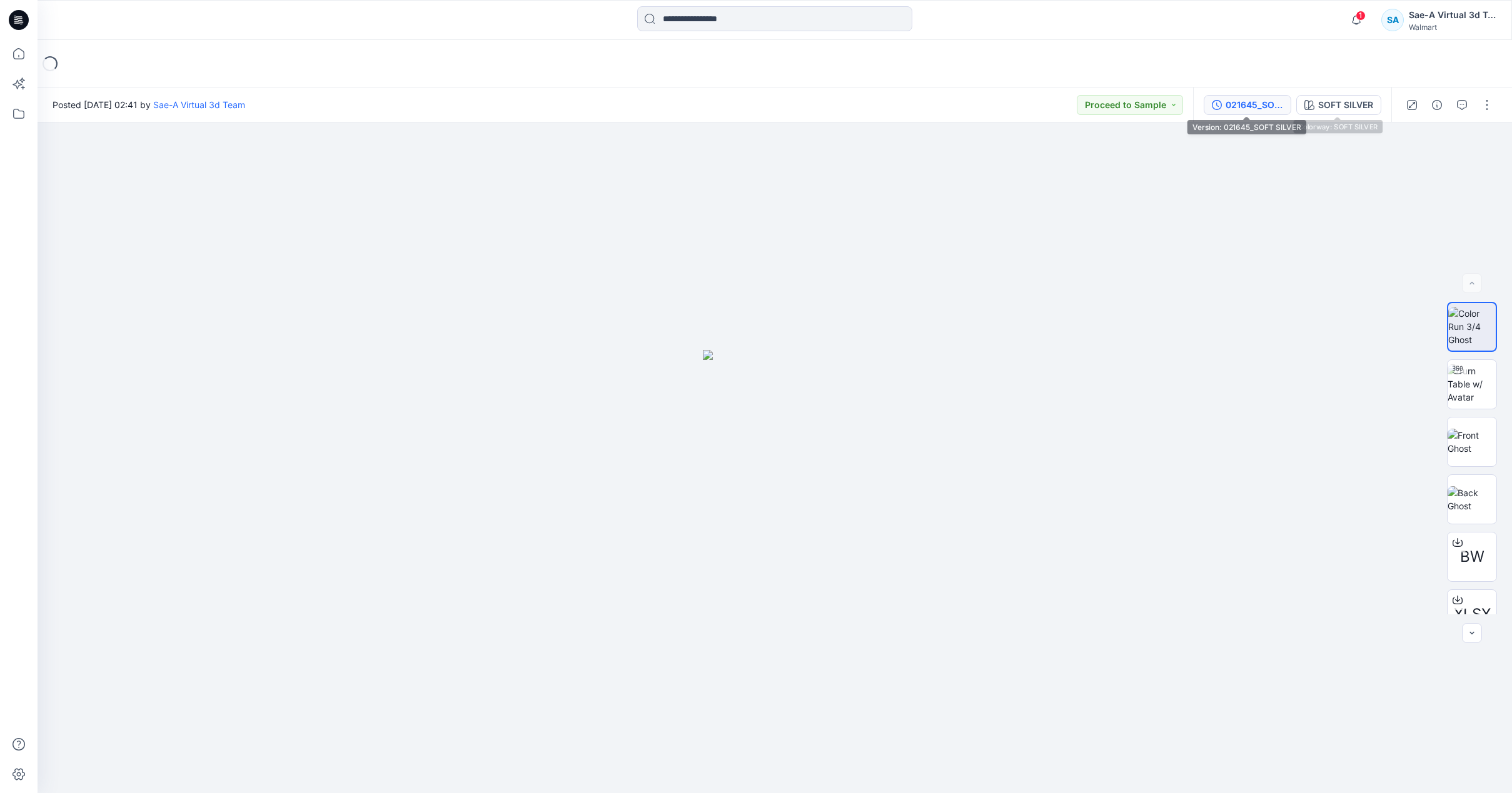
click at [1265, 100] on div "021645_SOFT SILVER" at bounding box center [1254, 105] width 58 height 14
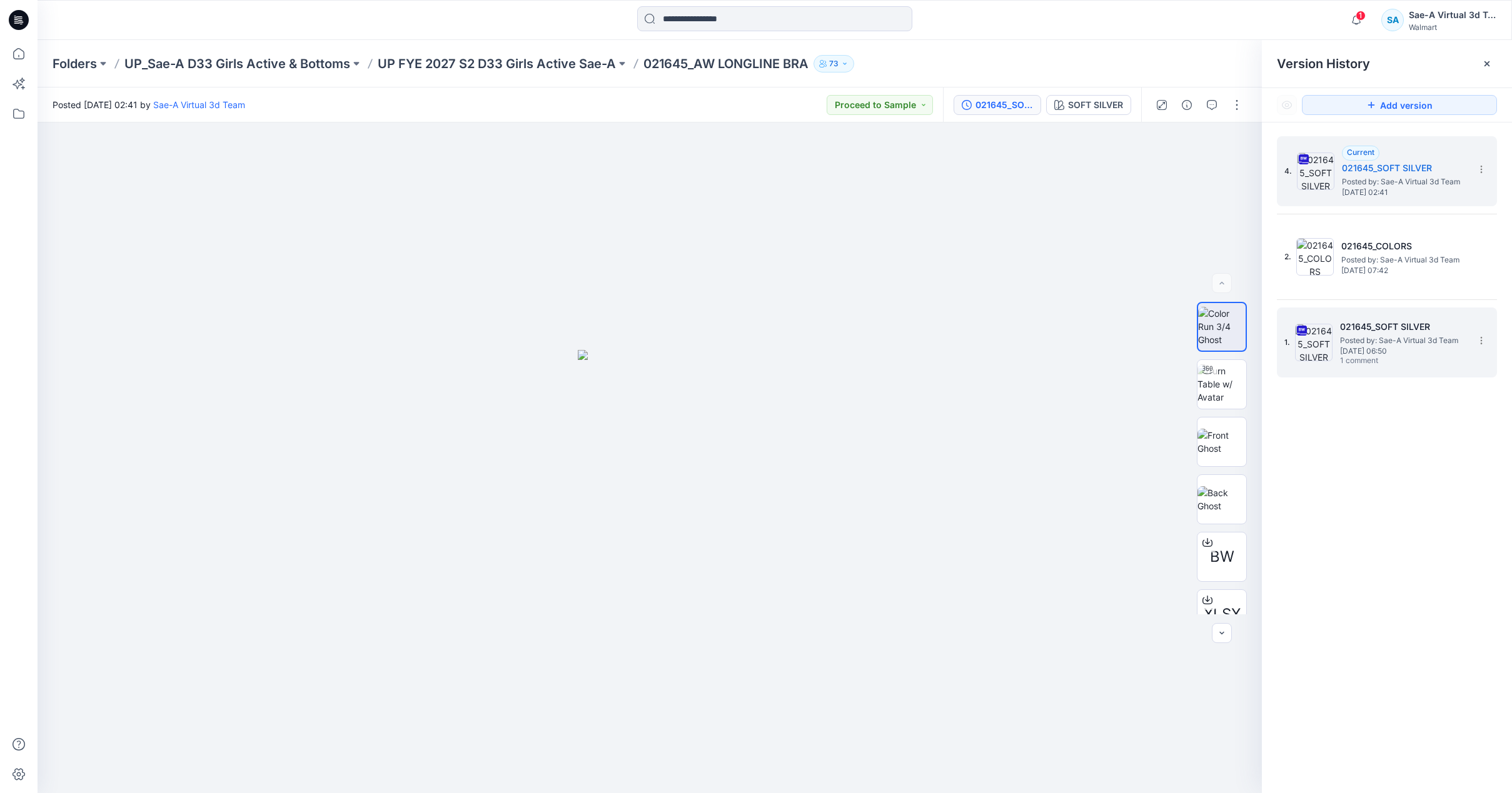
click at [1477, 328] on div "1. 021645_SOFT SILVER Posted by: Sae-A Virtual 3d Team [DATE] 06:50 1 comment" at bounding box center [1387, 342] width 220 height 70
click at [1482, 340] on icon at bounding box center [1481, 340] width 10 height 10
click at [1368, 539] on div "4. Current 021645_SOFT SILVER Posted by: Sae-A Virtual 3d Team [DATE] 02:41 2. …" at bounding box center [1387, 467] width 250 height 689
click at [1389, 347] on span "[DATE] 06:50" at bounding box center [1403, 351] width 125 height 9
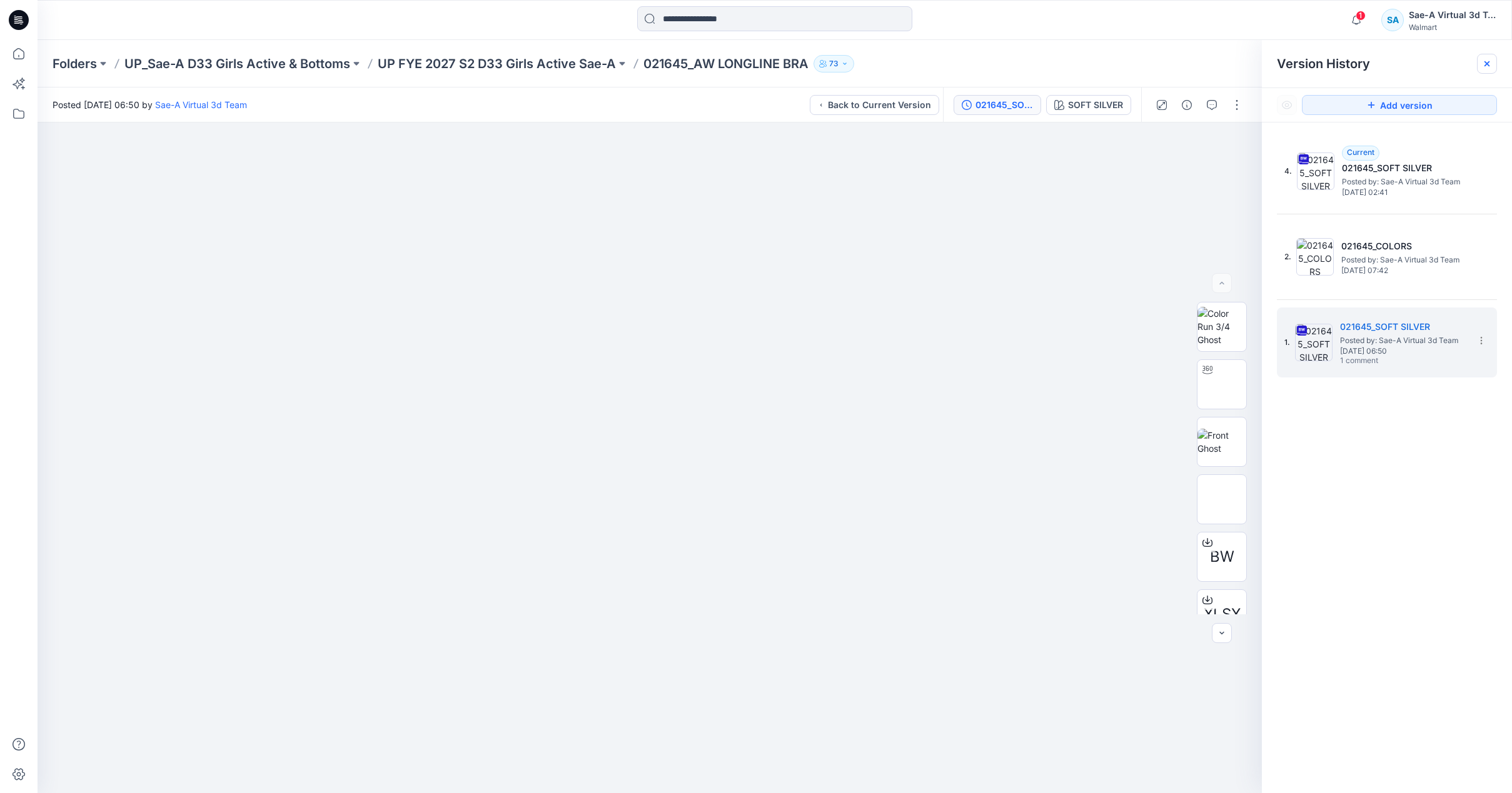
click at [1484, 64] on icon at bounding box center [1487, 63] width 10 height 10
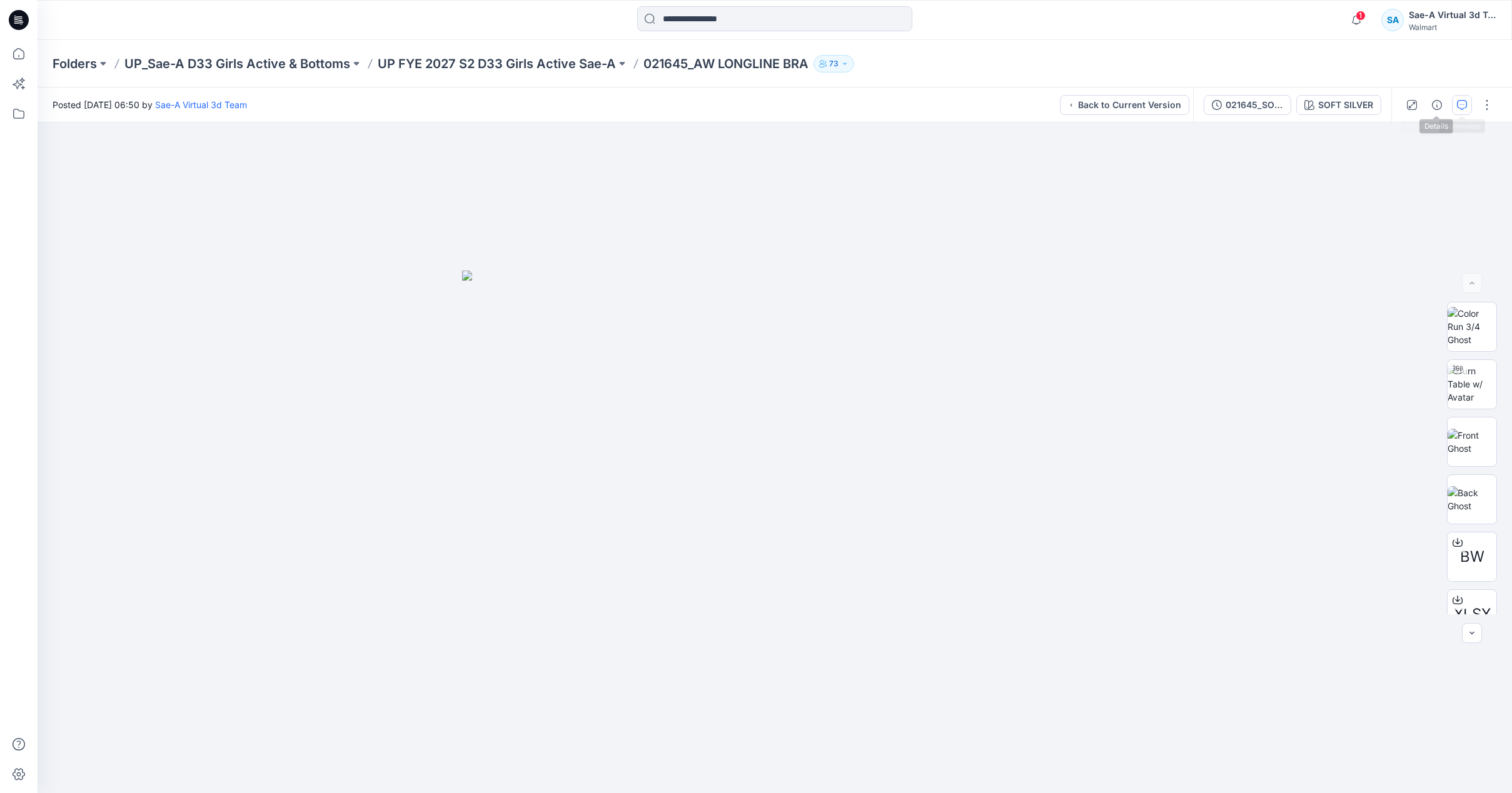
click at [1464, 103] on icon "button" at bounding box center [1462, 104] width 10 height 10
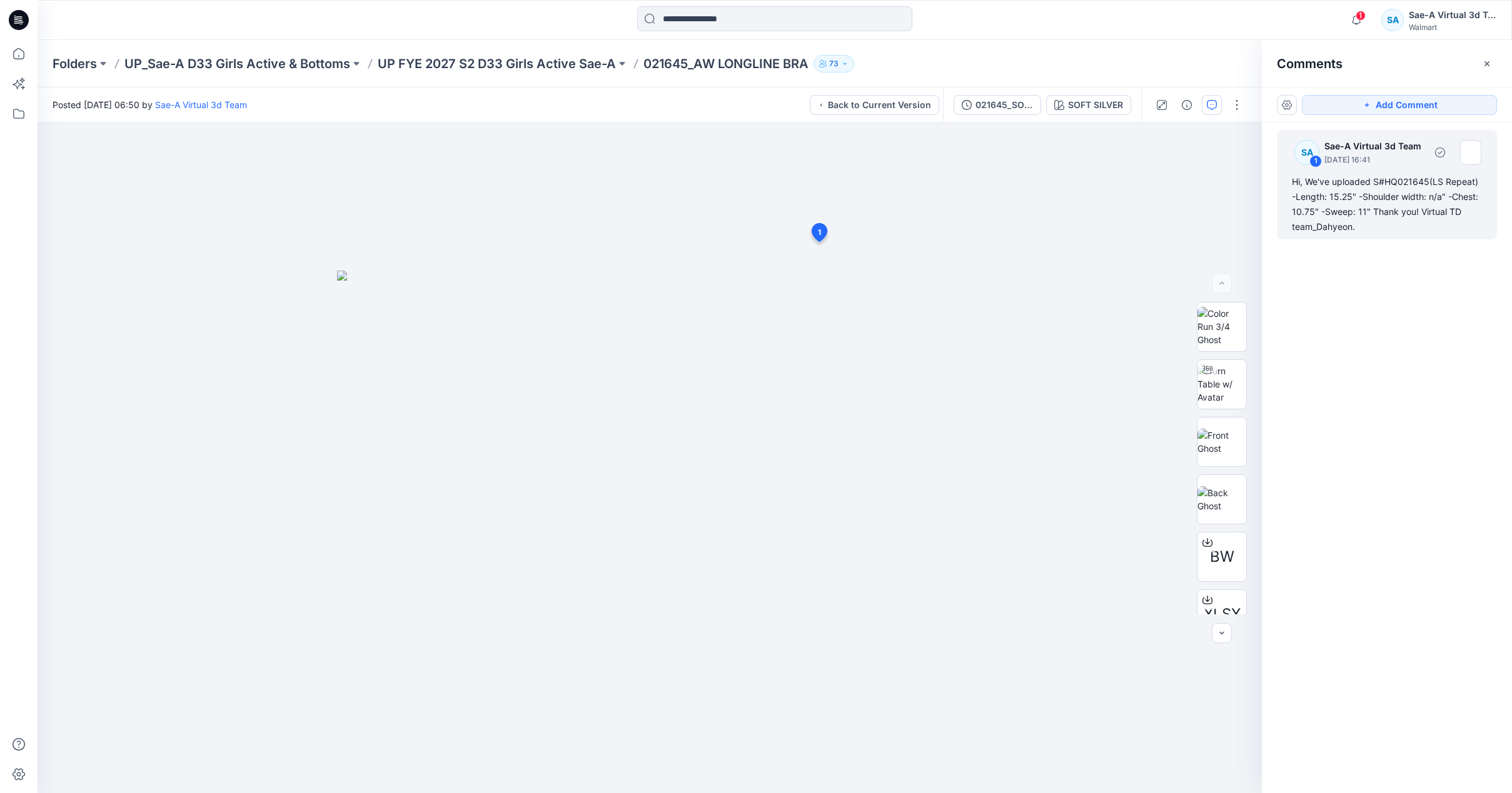
click at [1350, 223] on div "Hi, We've uploaded S#HQ021645(LS Repeat) -Length: 15.25" -Shoulder width: n/a" …" at bounding box center [1387, 204] width 190 height 60
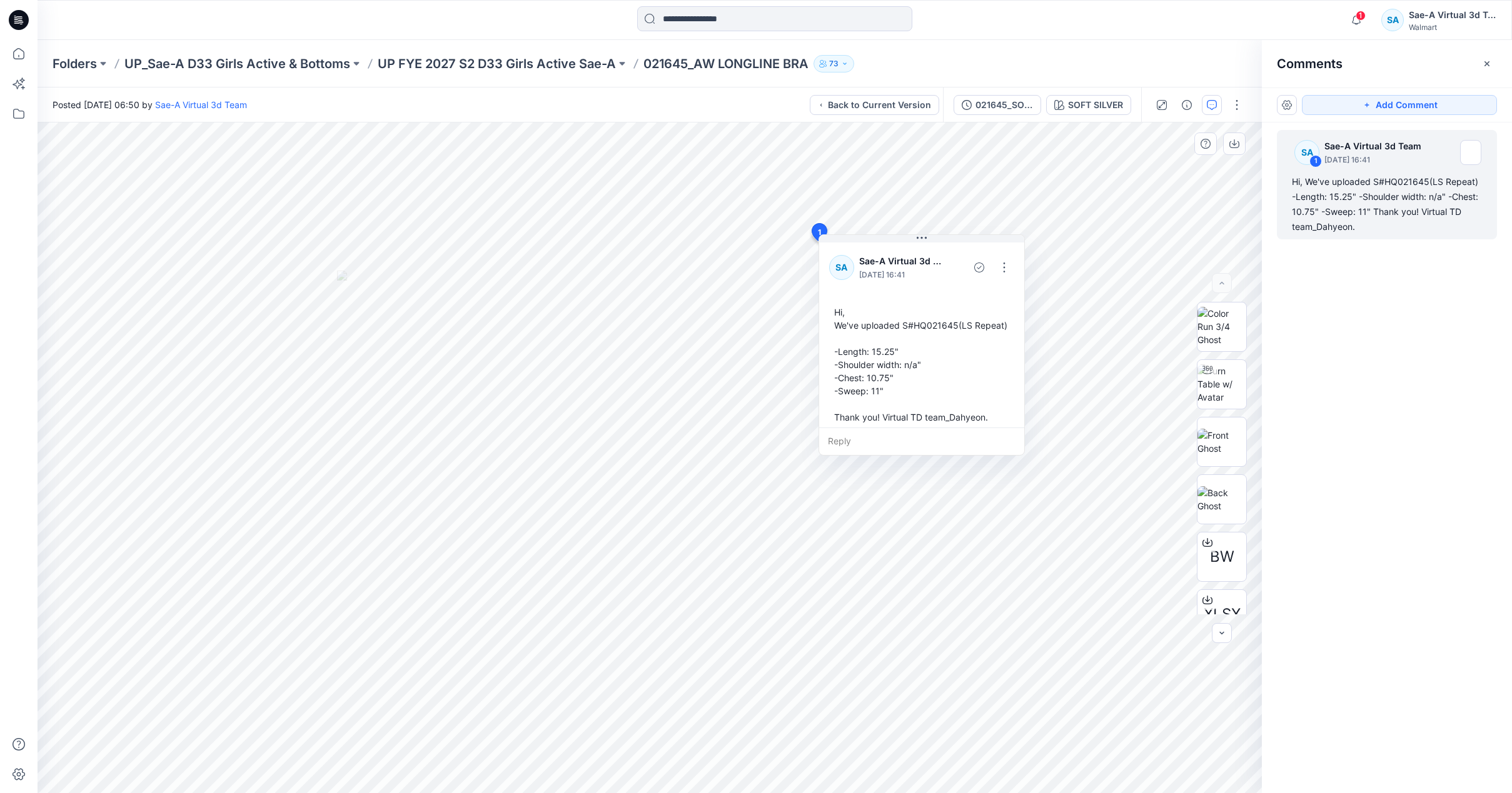
drag, startPoint x: 816, startPoint y: 328, endPoint x: 835, endPoint y: 296, distance: 37.2
click at [829, 303] on div "Hi, We've uploaded S#HQ021645(LS Repeat) -Length: 15.25" -Shoulder width: n/a" …" at bounding box center [921, 364] width 185 height 128
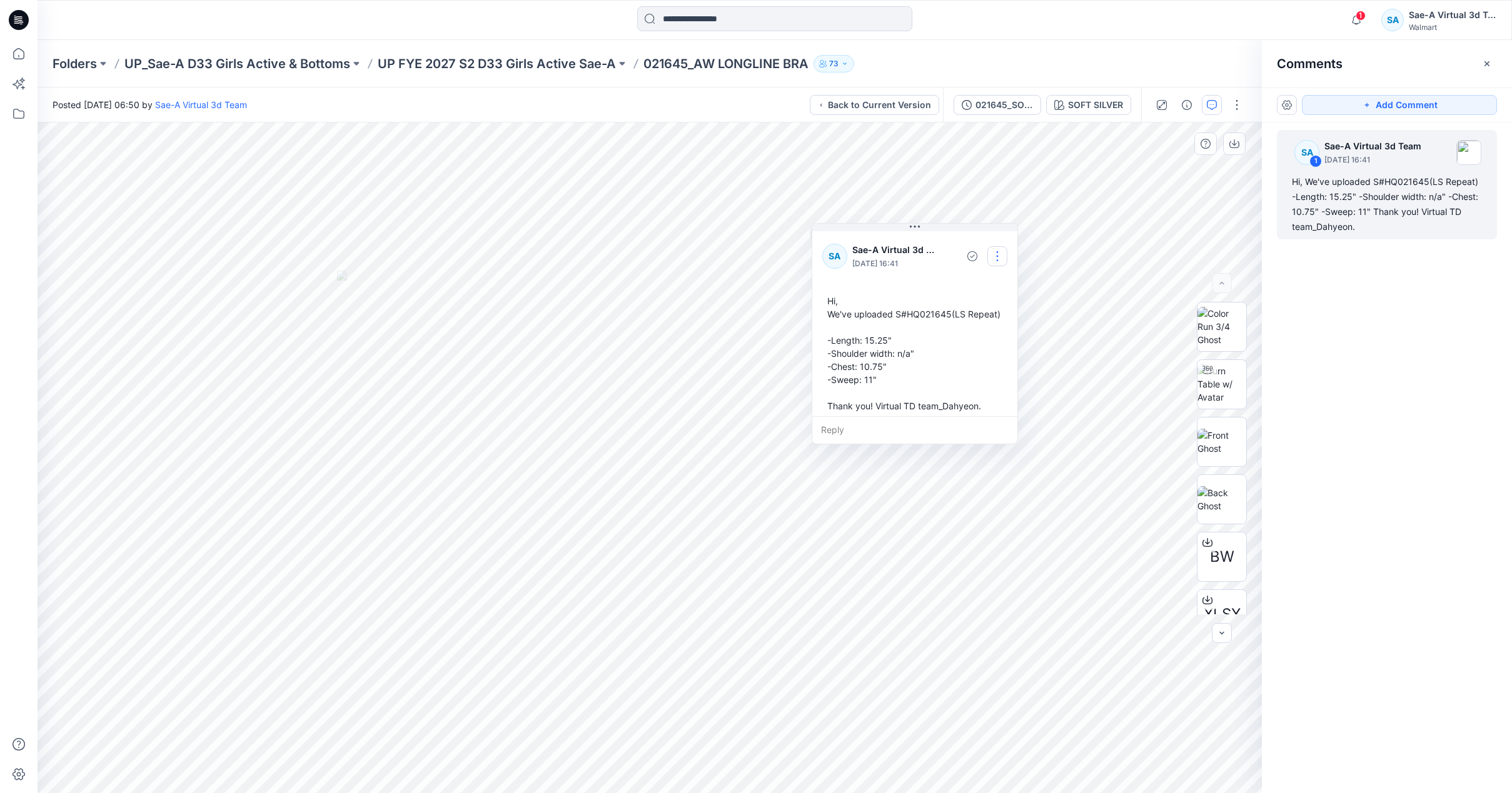
click at [992, 254] on button "button" at bounding box center [997, 256] width 20 height 20
click at [990, 280] on p "Edit comment" at bounding box center [1000, 285] width 56 height 13
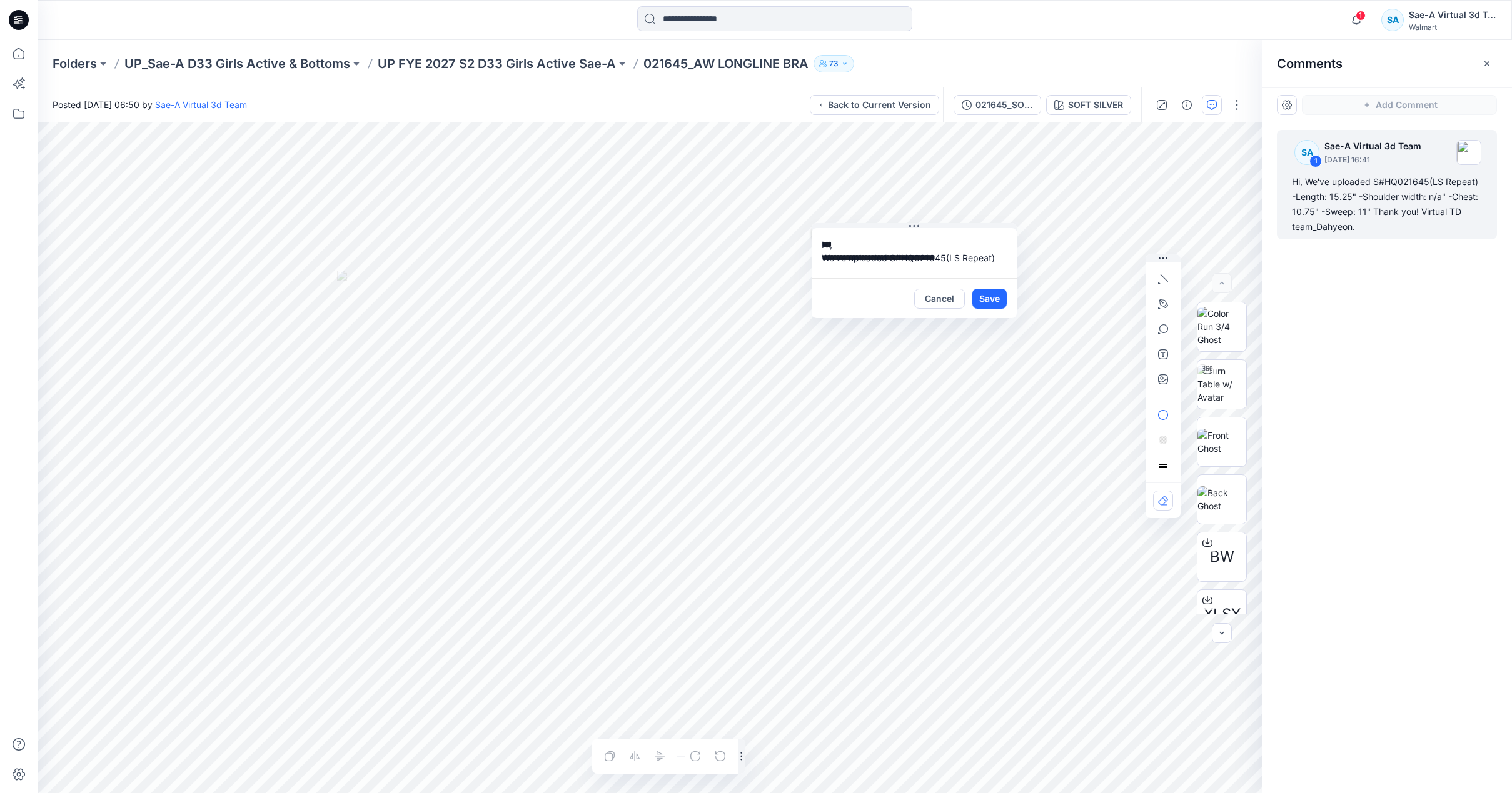
drag, startPoint x: 993, startPoint y: 268, endPoint x: 657, endPoint y: 121, distance: 366.7
click at [657, 121] on div "**********" at bounding box center [775, 440] width 1474 height 706
click at [946, 296] on button "Cancel" at bounding box center [939, 298] width 51 height 20
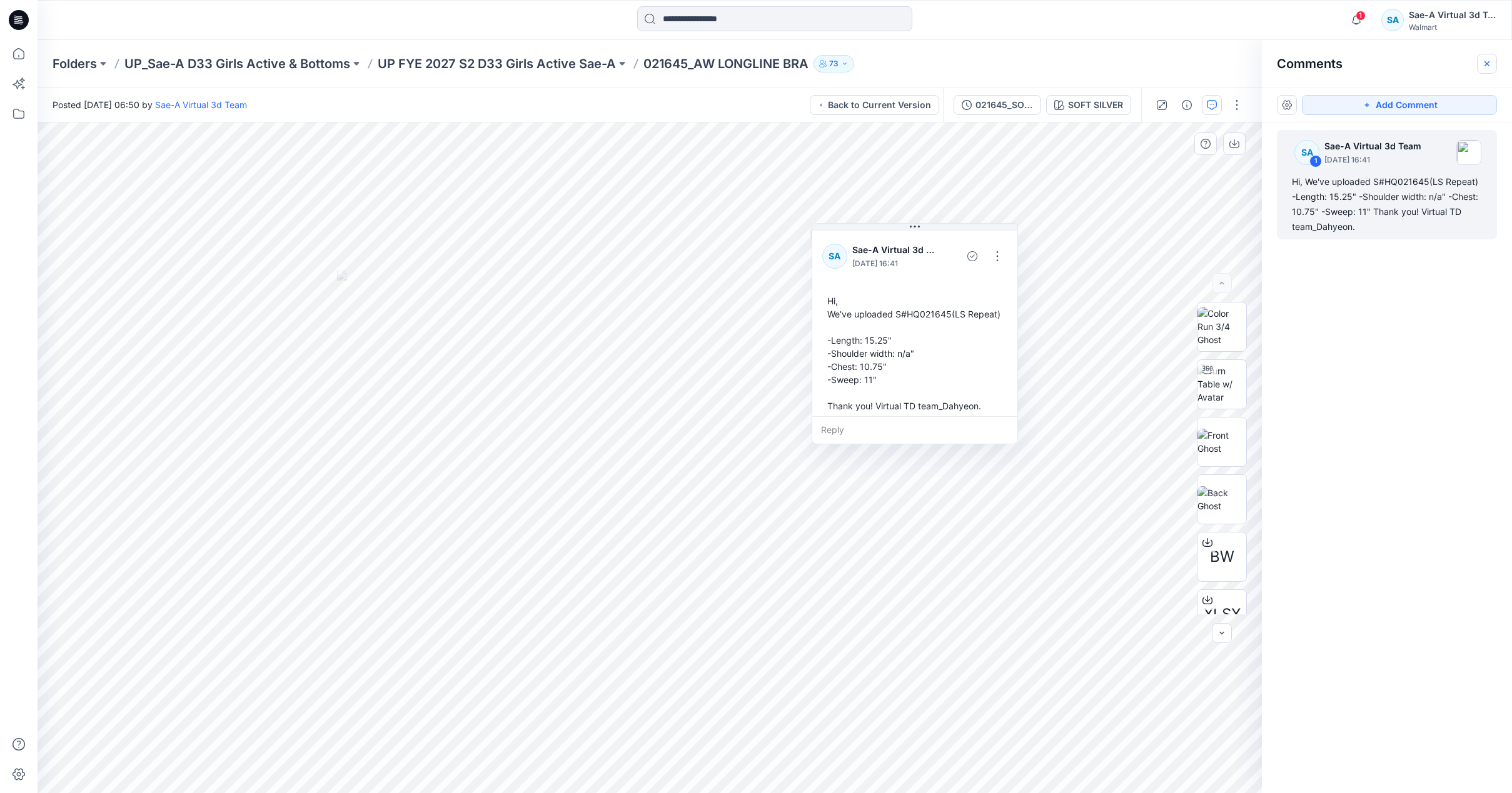
click at [1484, 58] on icon "button" at bounding box center [1487, 63] width 10 height 10
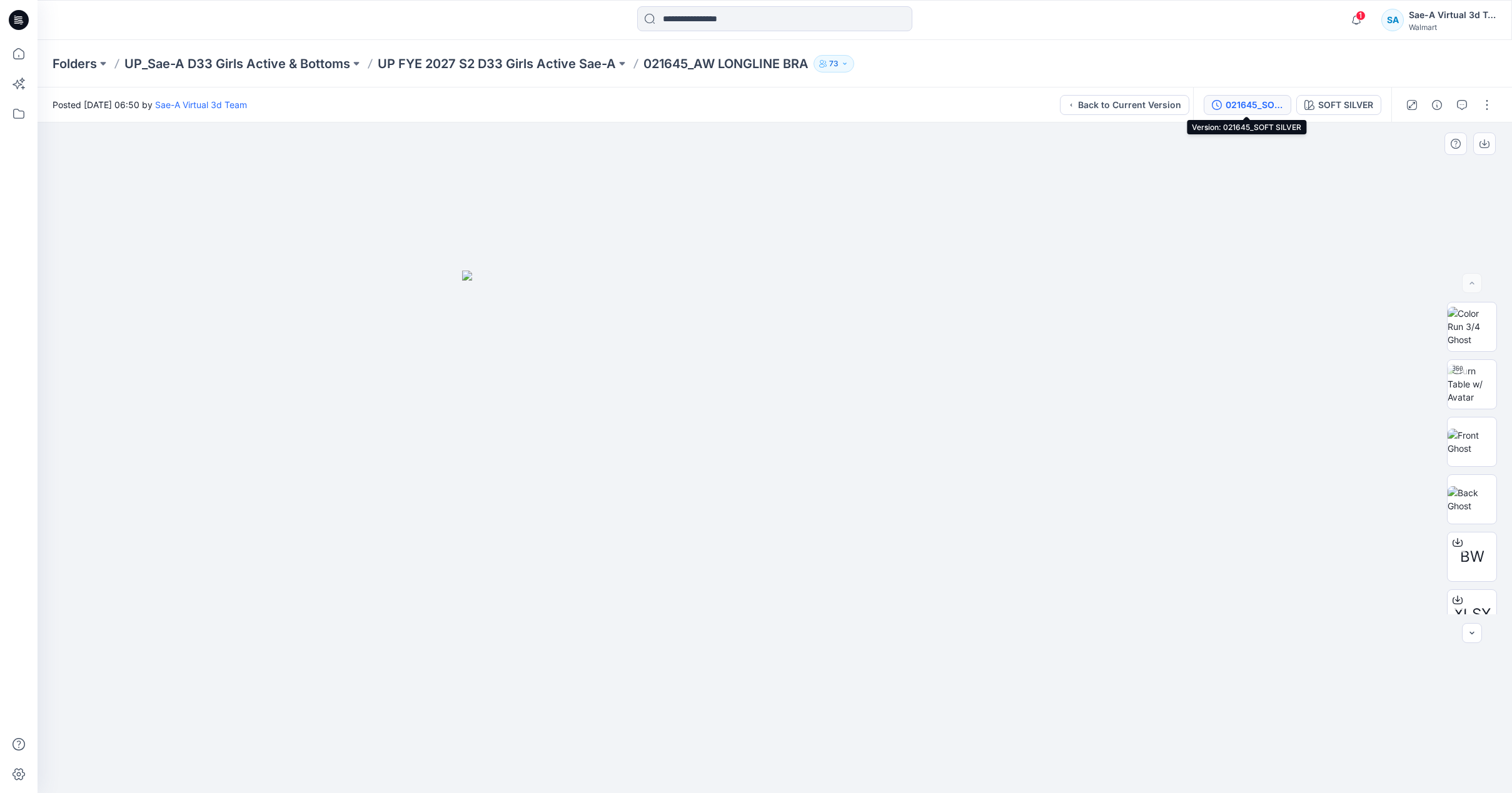
click at [1265, 107] on div "021645_SOFT SILVER" at bounding box center [1254, 105] width 58 height 14
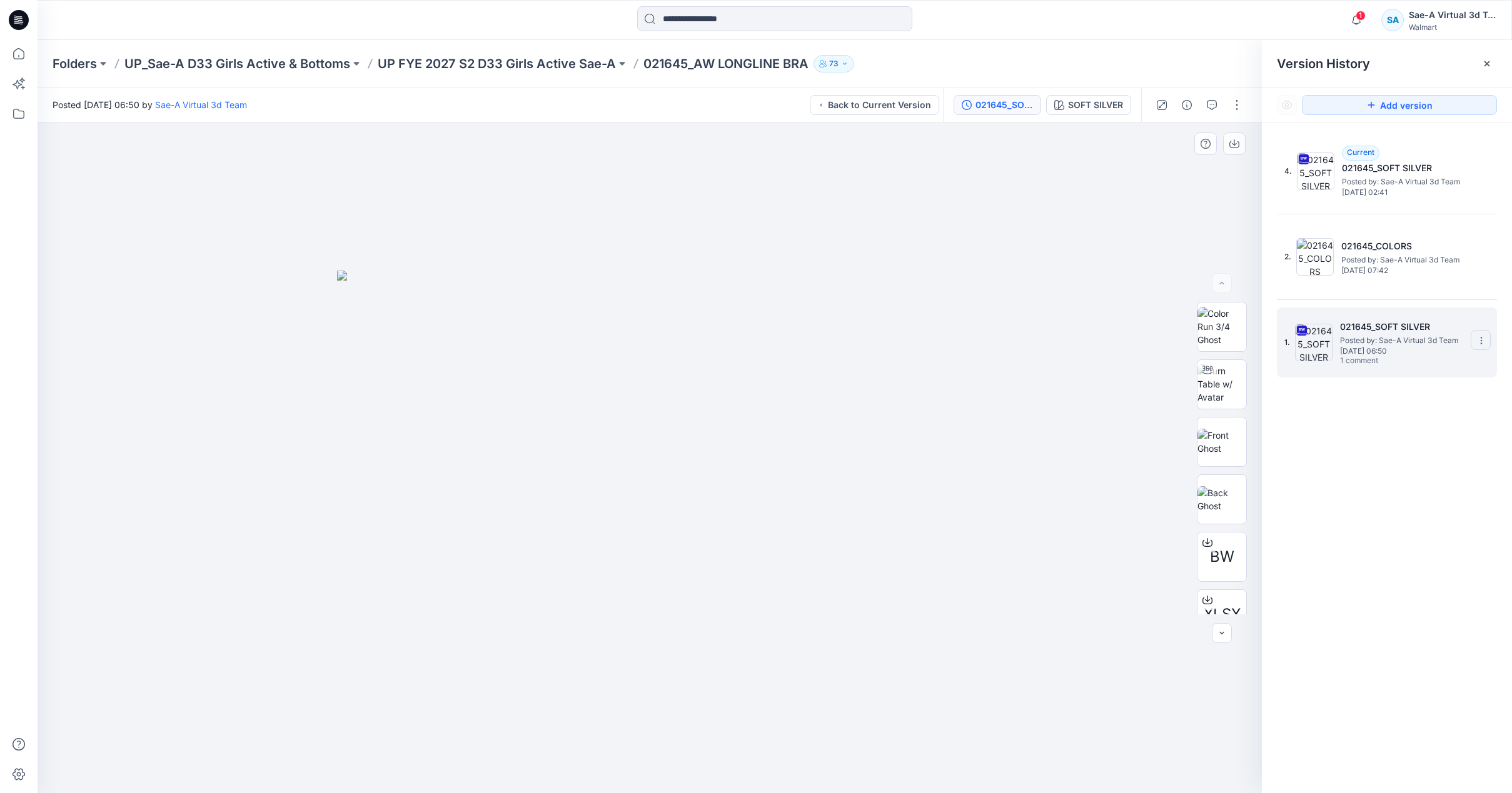
click at [1484, 339] on icon at bounding box center [1481, 340] width 10 height 10
click at [1396, 438] on span "Hide Version" at bounding box center [1391, 440] width 51 height 15
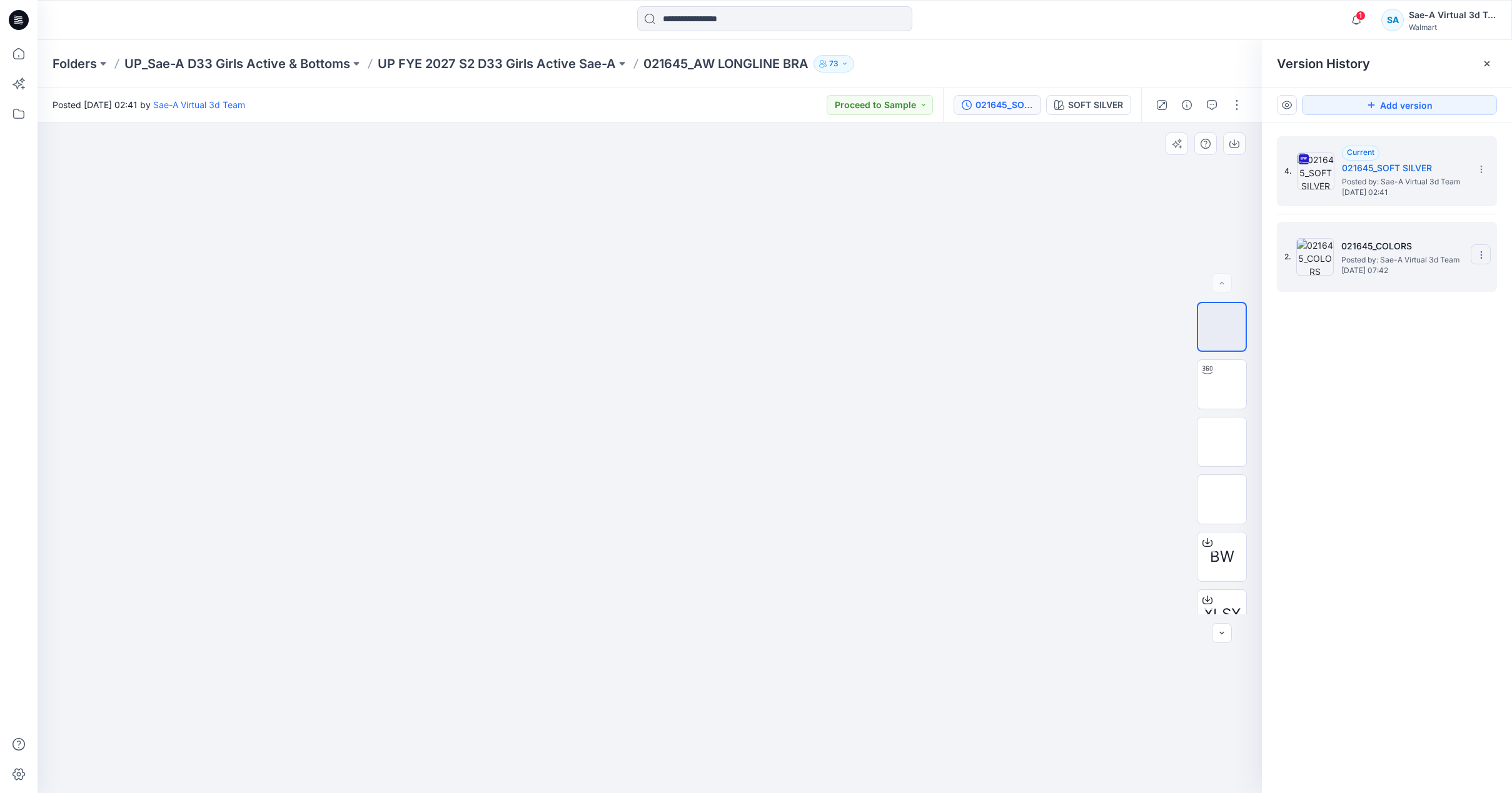
click at [1481, 257] on icon at bounding box center [1481, 255] width 10 height 10
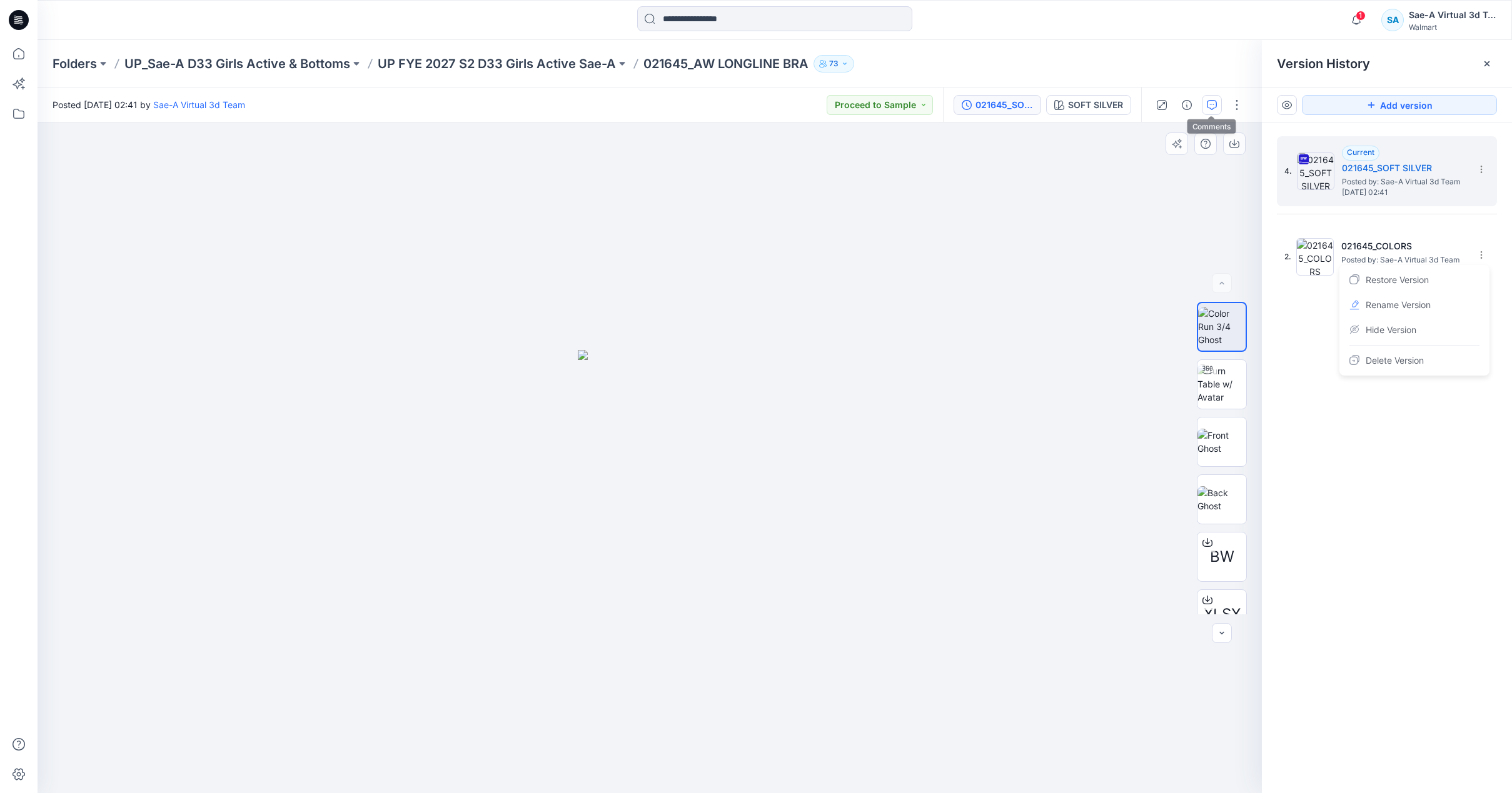
click at [1215, 107] on icon "button" at bounding box center [1212, 104] width 10 height 10
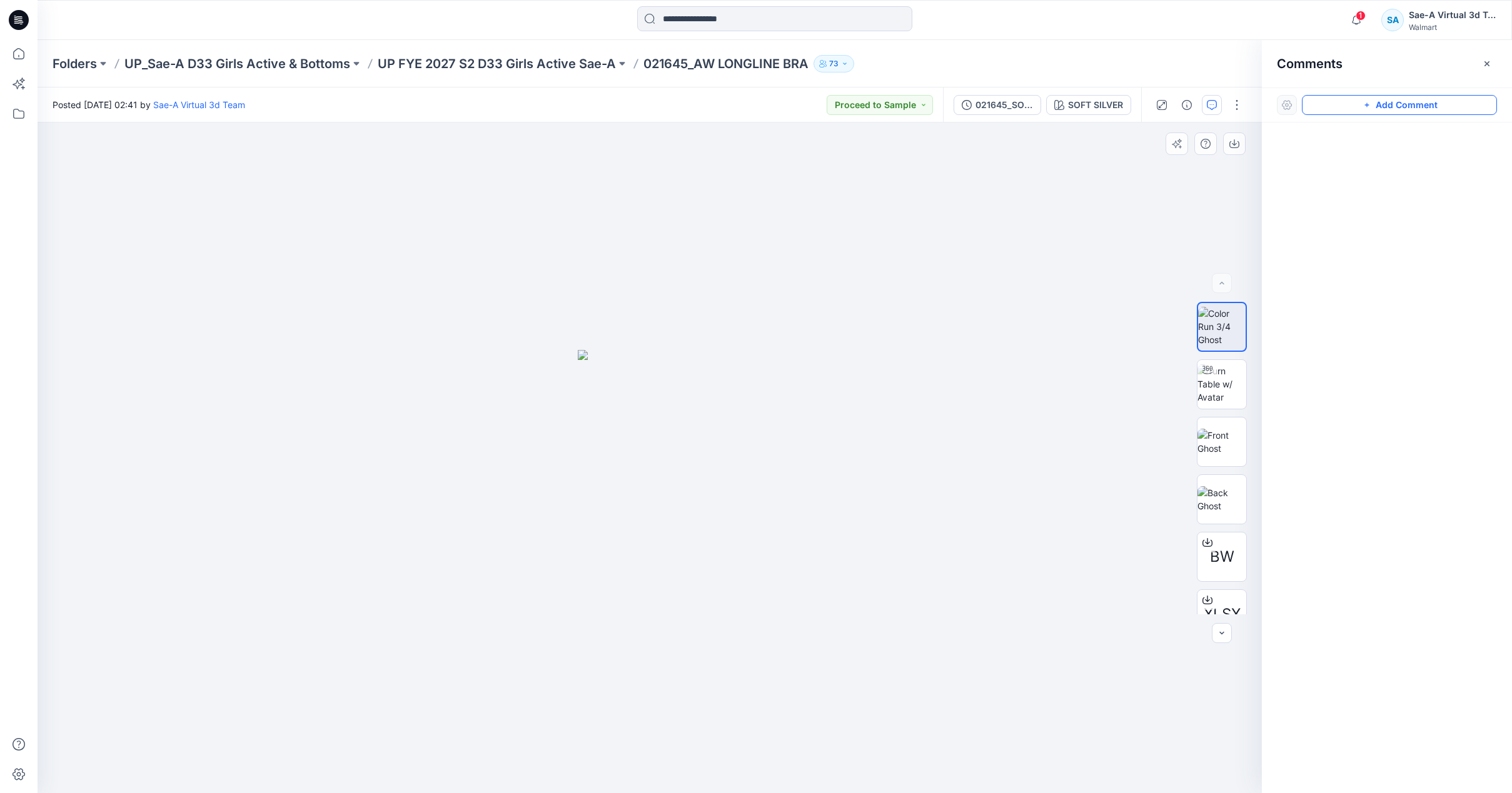
click at [1346, 110] on button "Add Comment" at bounding box center [1399, 104] width 195 height 20
click at [956, 251] on div "1" at bounding box center [650, 458] width 1225 height 671
click at [1007, 286] on textarea at bounding box center [1040, 287] width 205 height 50
type textarea "**********"
click at [1114, 333] on button "Post" at bounding box center [1115, 332] width 34 height 20
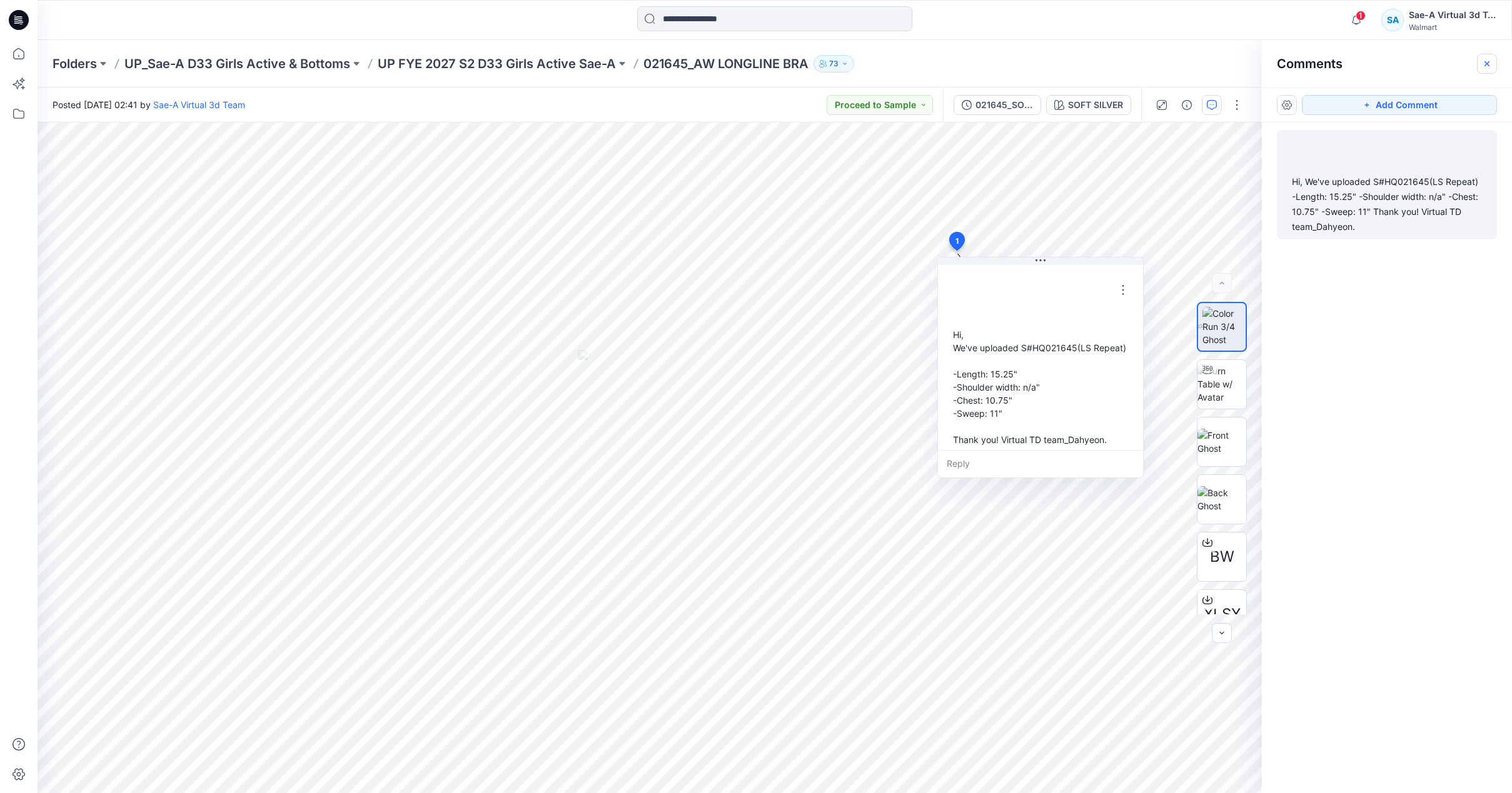
click at [1488, 61] on icon "button" at bounding box center [1487, 63] width 5 height 5
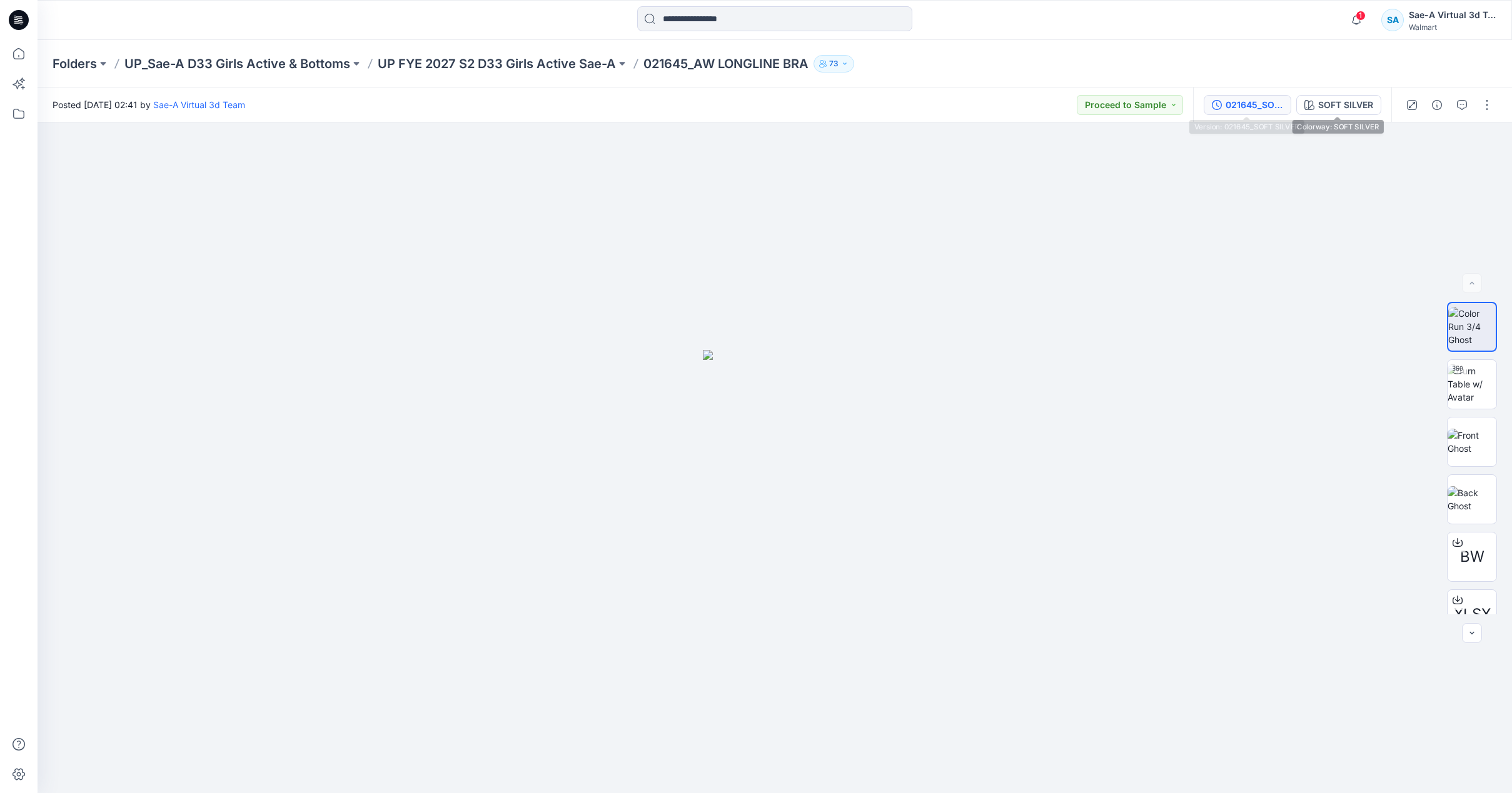
click at [1271, 104] on div "021645_SOFT SILVER" at bounding box center [1254, 105] width 58 height 14
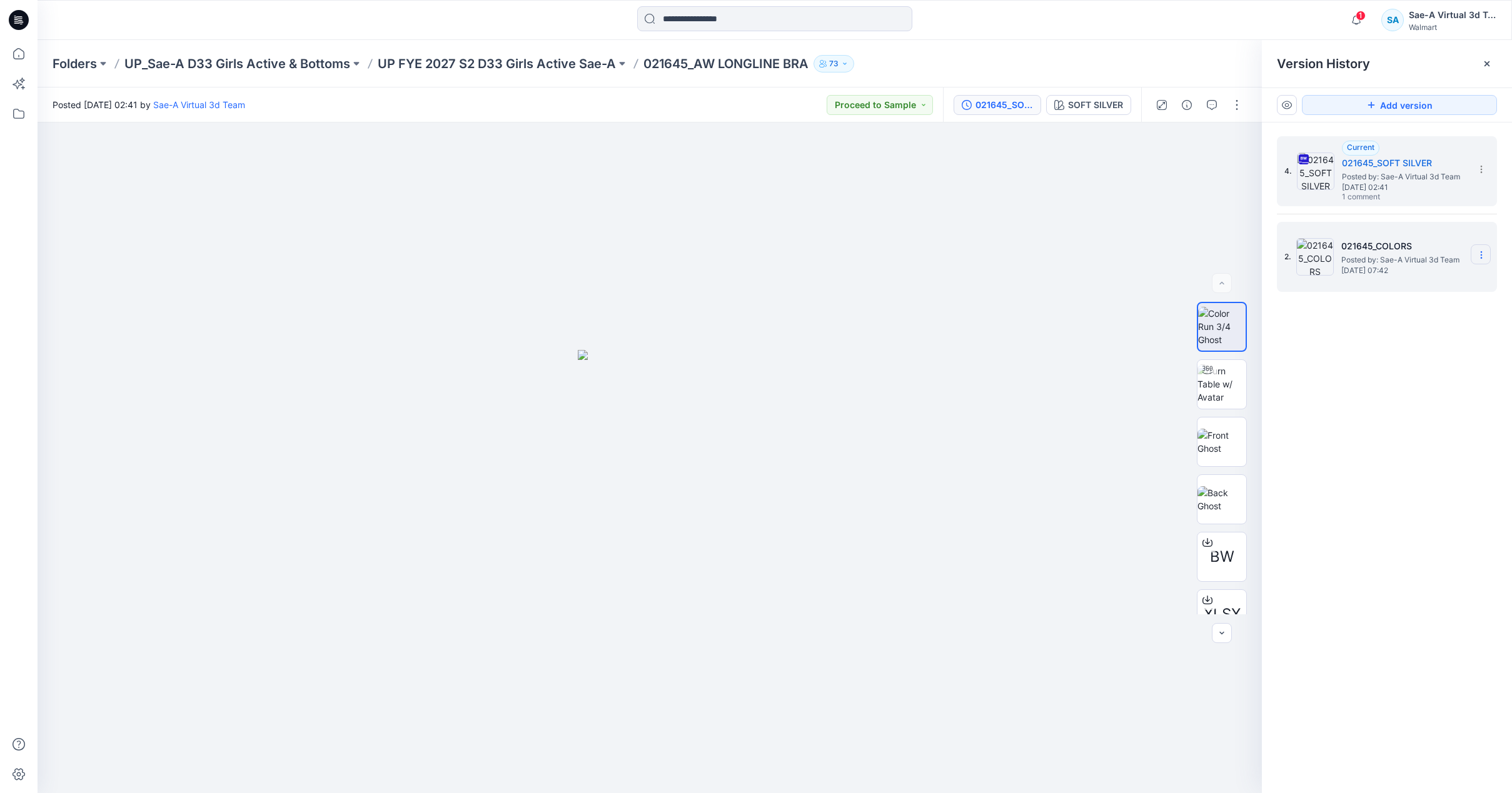
click at [1476, 252] on icon at bounding box center [1481, 255] width 10 height 10
click at [1409, 283] on span "Restore Version" at bounding box center [1397, 280] width 63 height 15
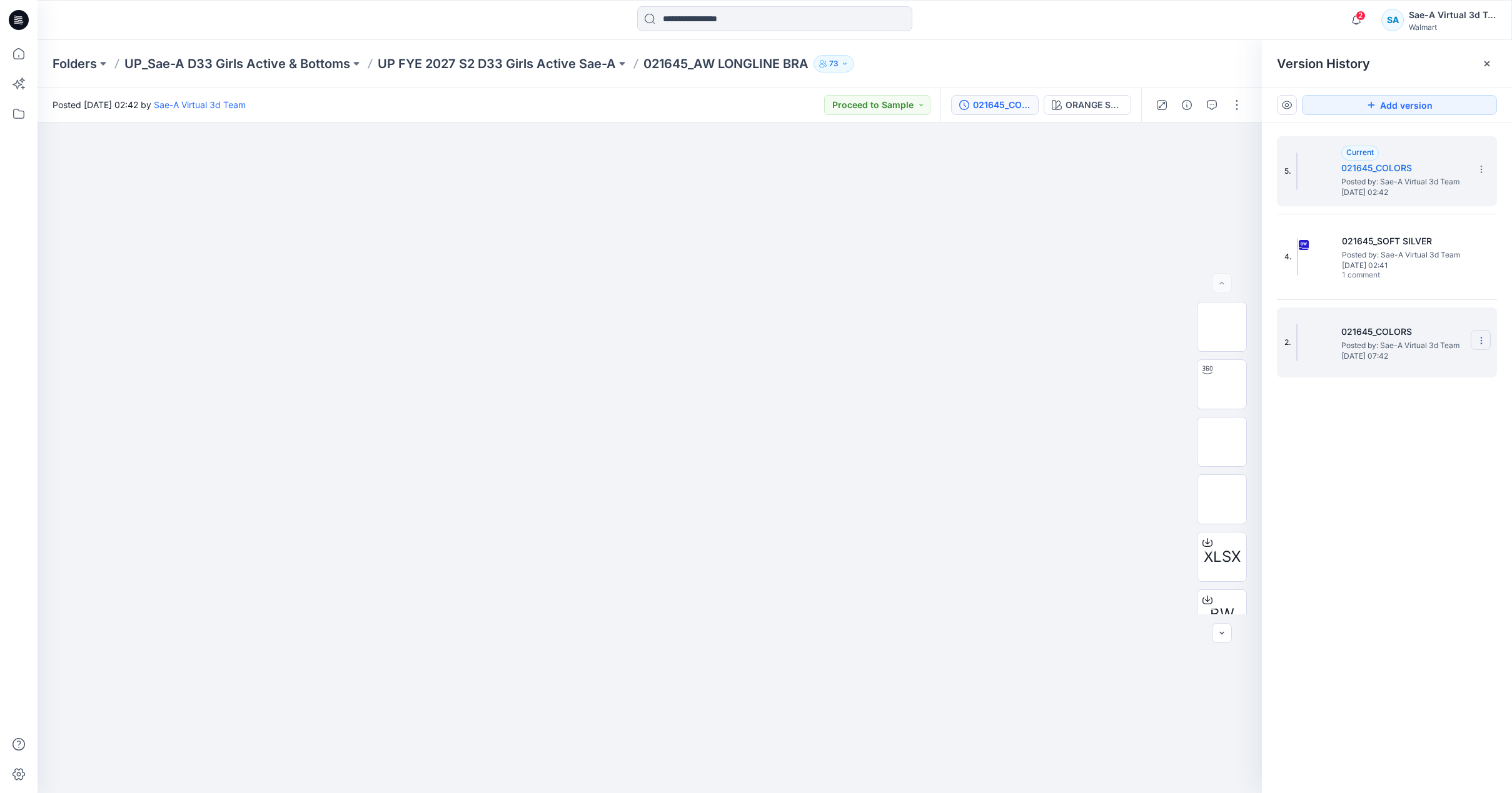
click at [1484, 339] on icon at bounding box center [1481, 340] width 10 height 10
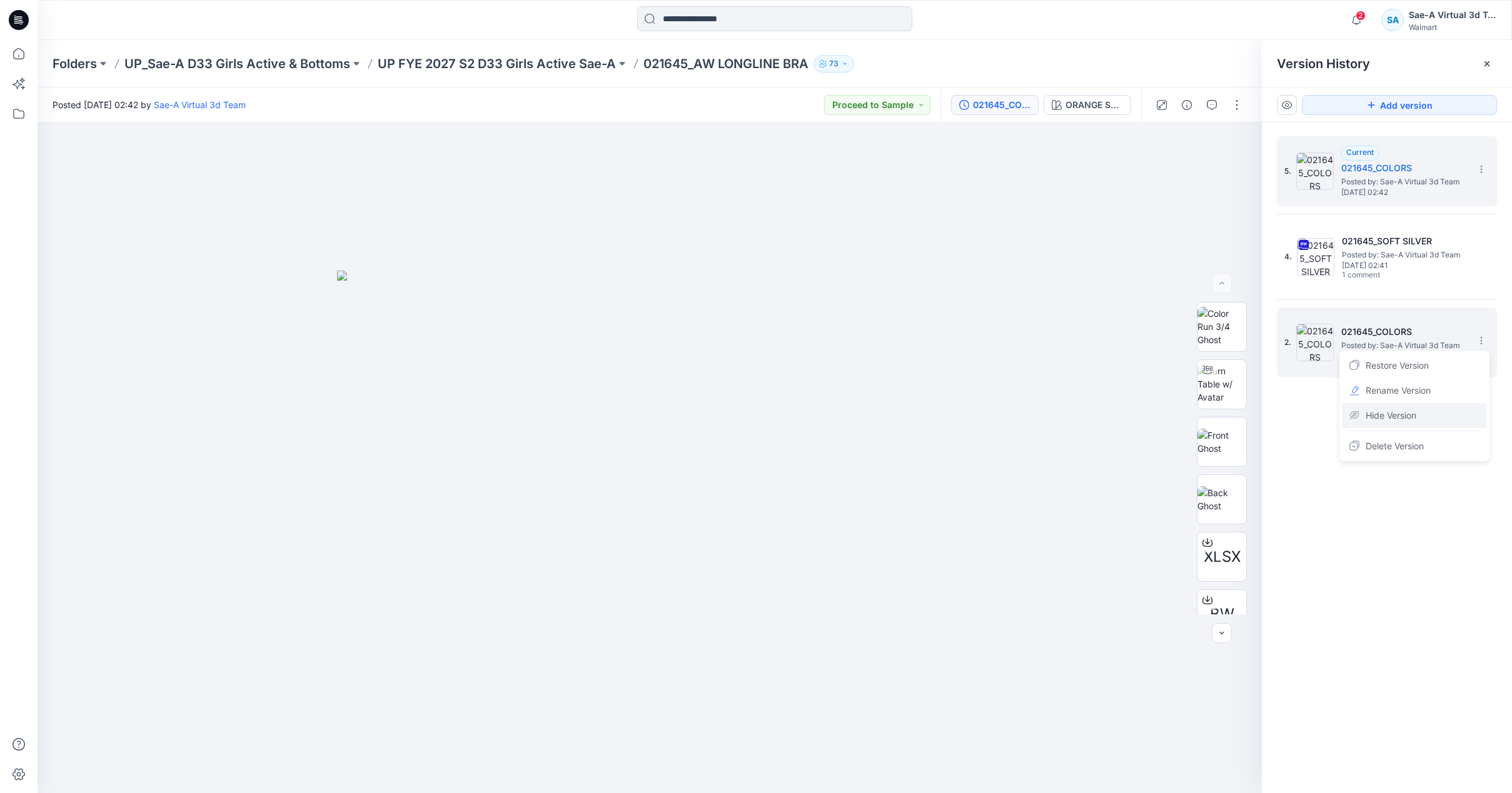
click at [1421, 415] on div "Hide Version" at bounding box center [1414, 416] width 145 height 25
click at [474, 65] on p "UP FYE 2027 S2 D33 Girls Active Sae-A" at bounding box center [496, 63] width 238 height 17
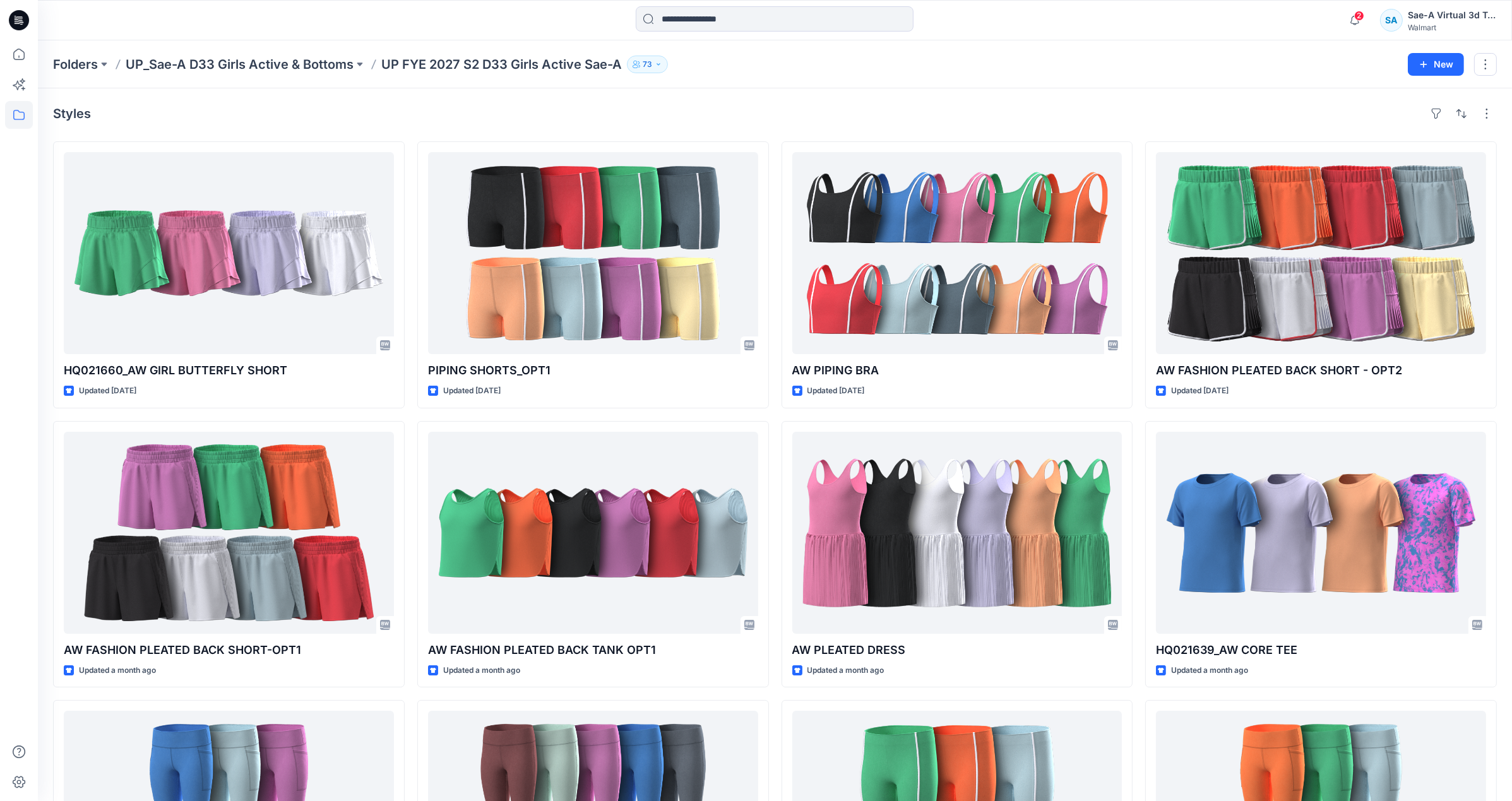
click at [251, 66] on p "UP_Sae-A D33 Girls Active & Bottoms" at bounding box center [240, 64] width 228 height 17
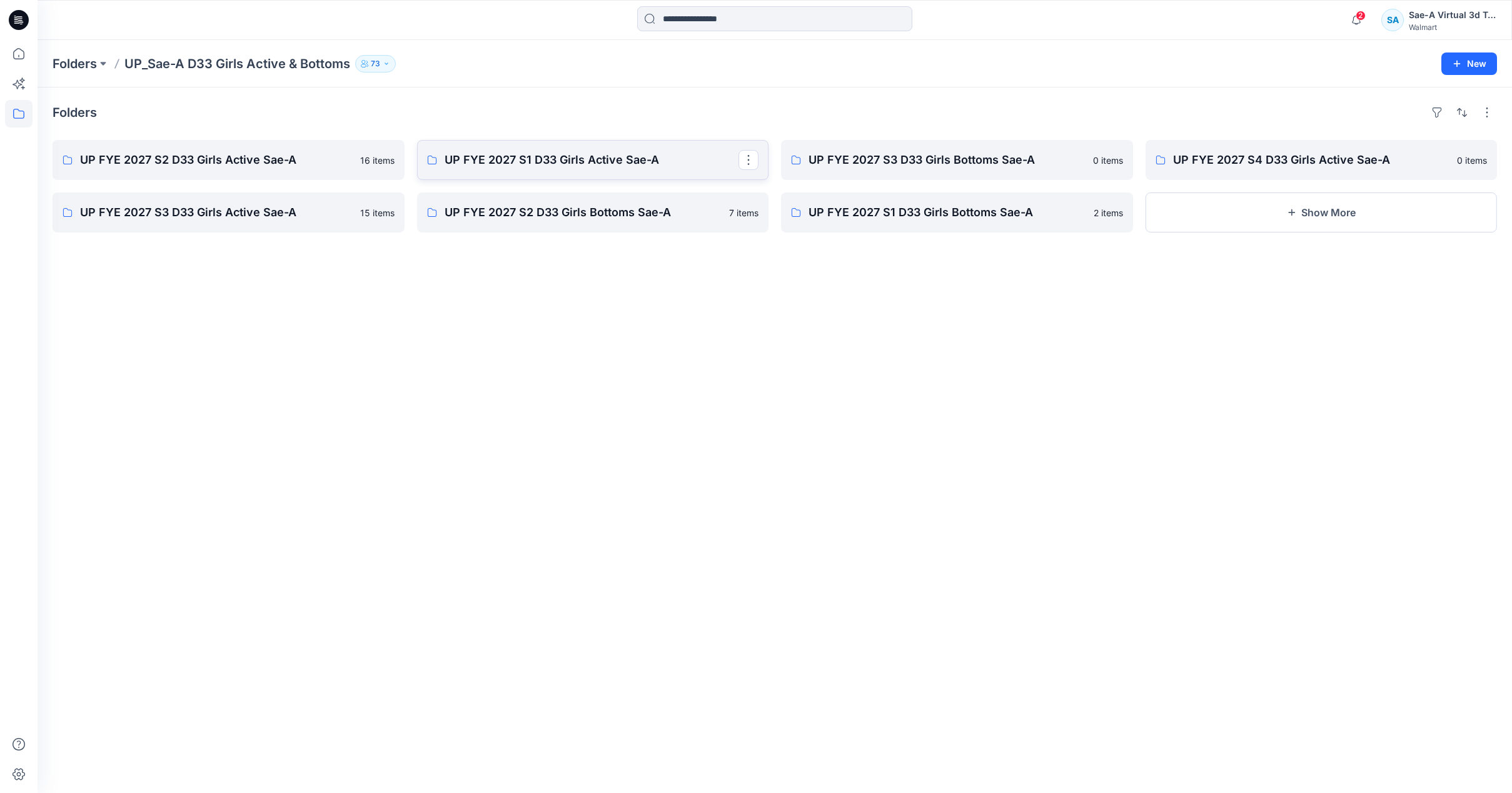
click at [551, 161] on p "UP FYE 2027 S1 D33 Girls Active Sae-A" at bounding box center [592, 159] width 294 height 17
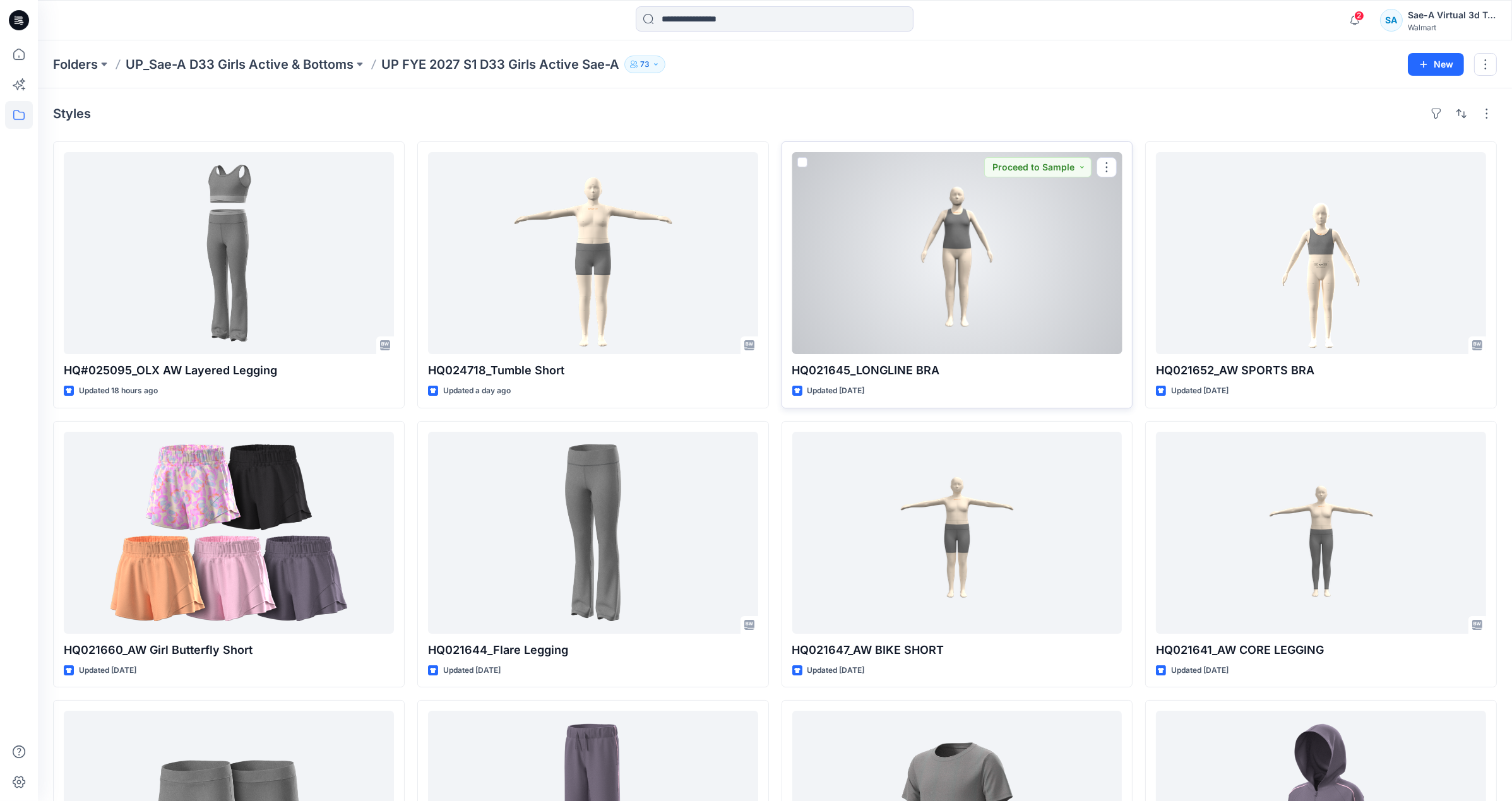
click at [949, 313] on div at bounding box center [957, 253] width 330 height 202
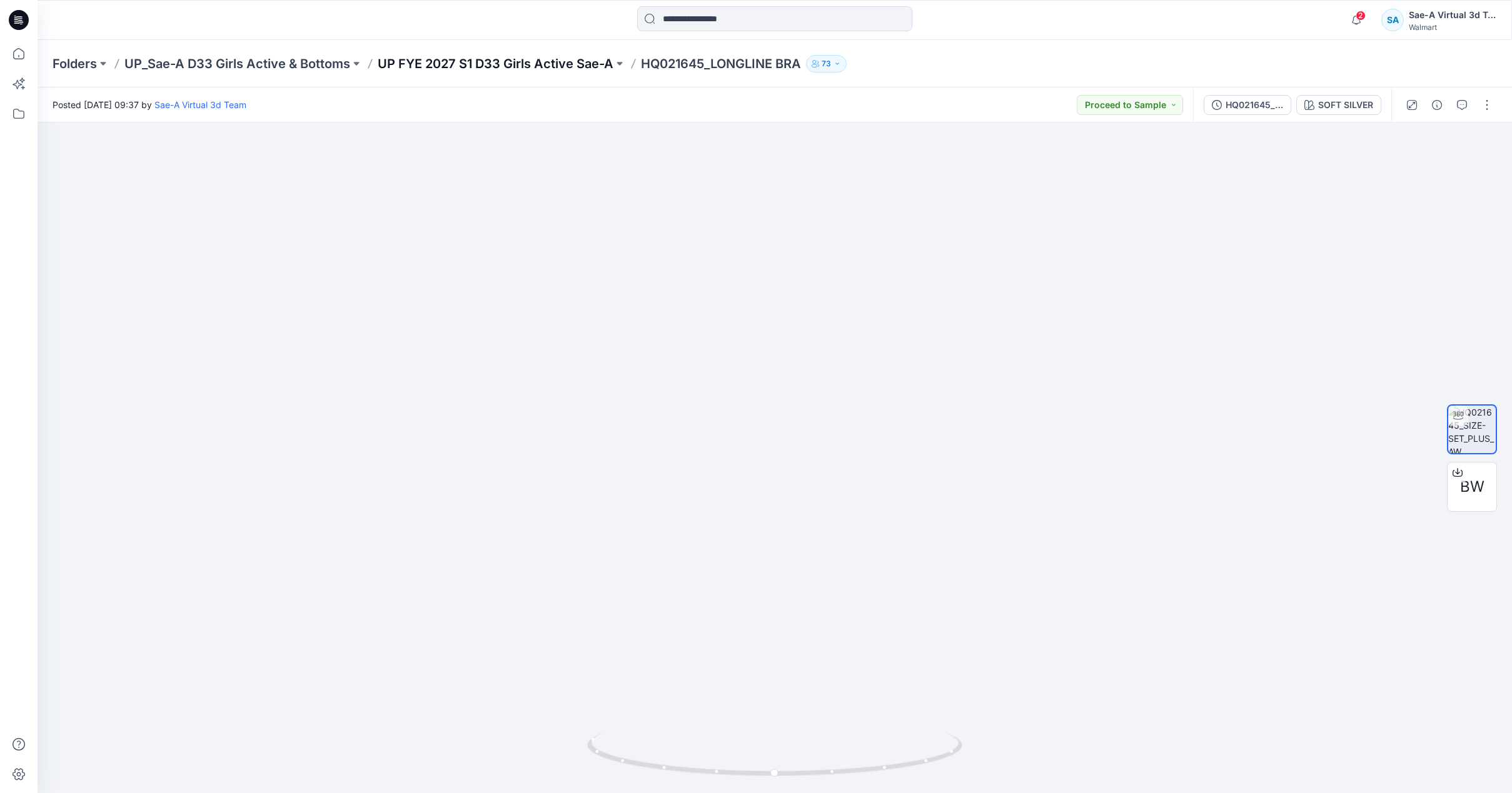
click at [560, 66] on p "UP FYE 2027 S1 D33 Girls Active Sae-A" at bounding box center [495, 63] width 236 height 17
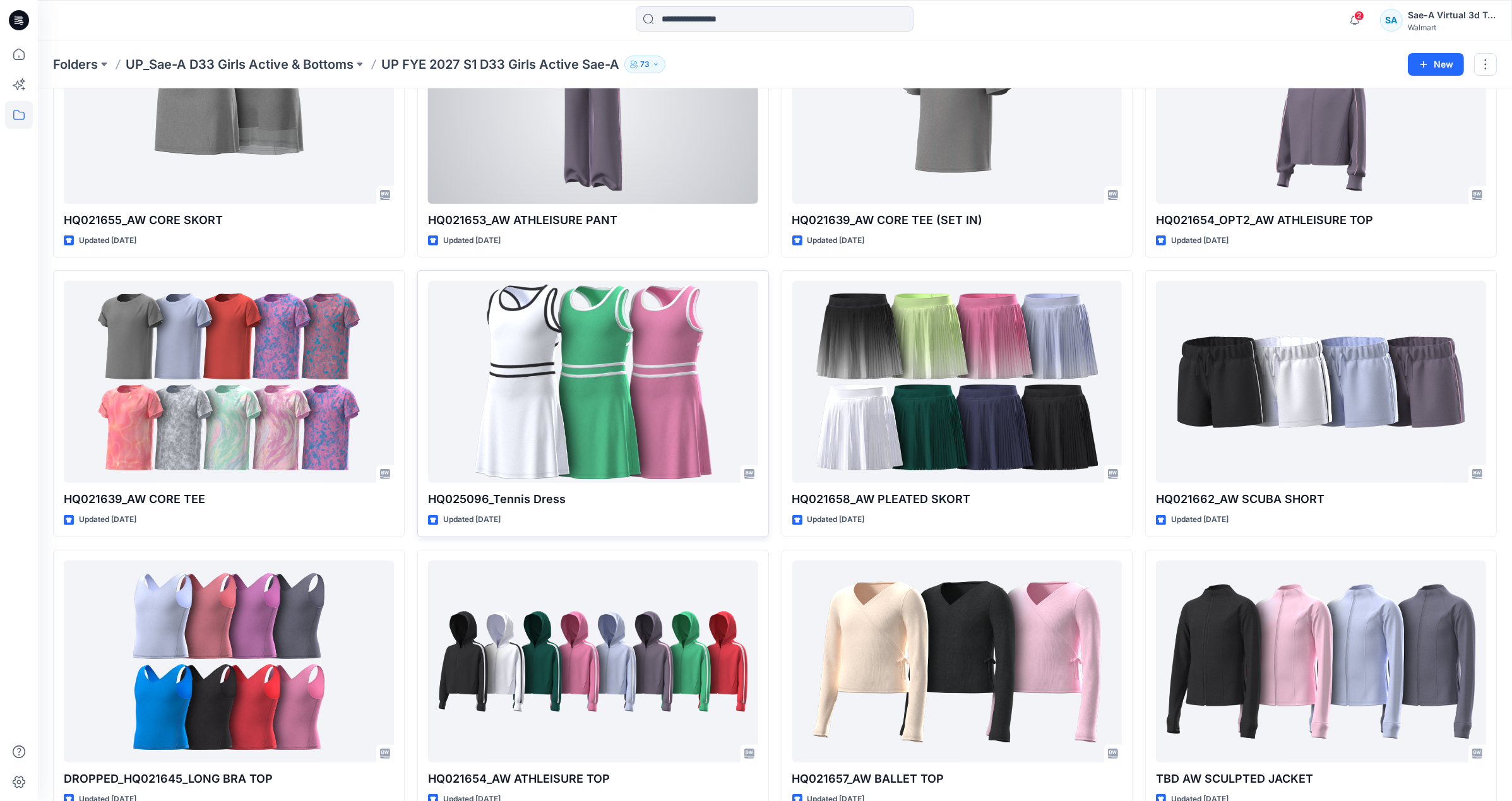
scroll to position [757, 0]
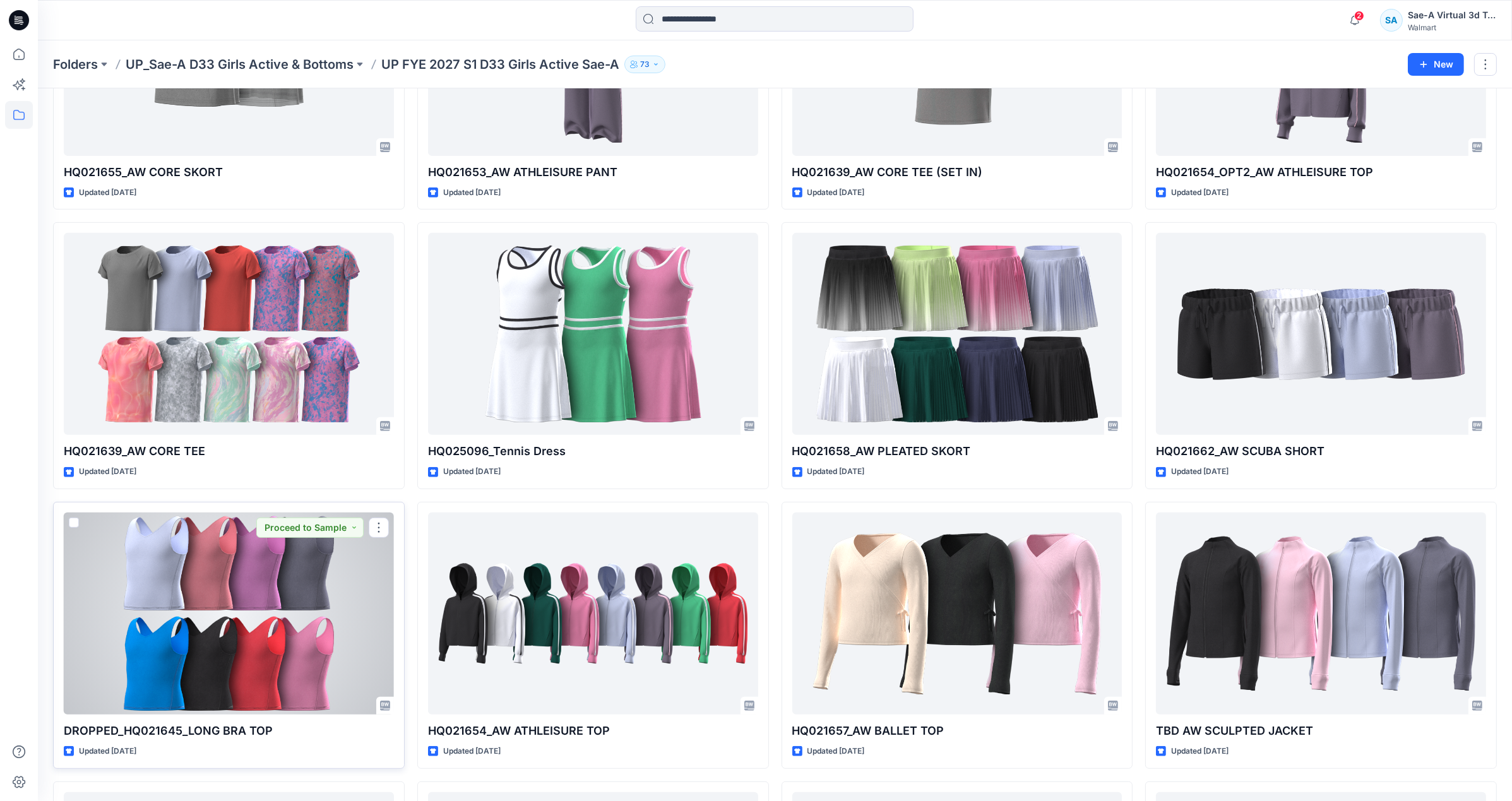
click at [283, 609] on div at bounding box center [229, 613] width 330 height 202
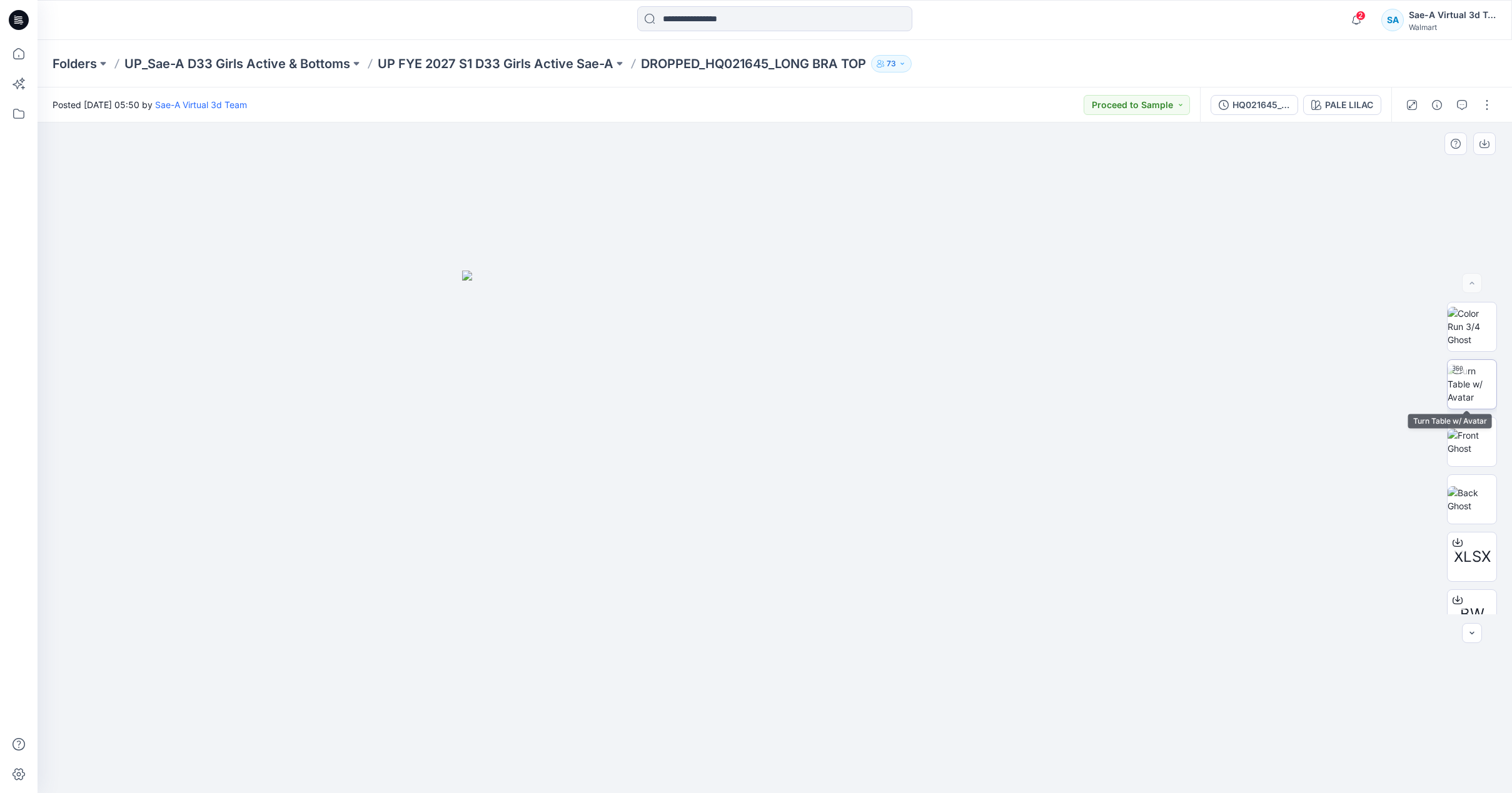
click at [1476, 386] on img at bounding box center [1471, 383] width 49 height 39
click at [318, 63] on p "UP_Sae-A D33 Girls Active & Bottoms" at bounding box center [237, 63] width 226 height 17
